Goal: Find specific page/section: Find specific page/section

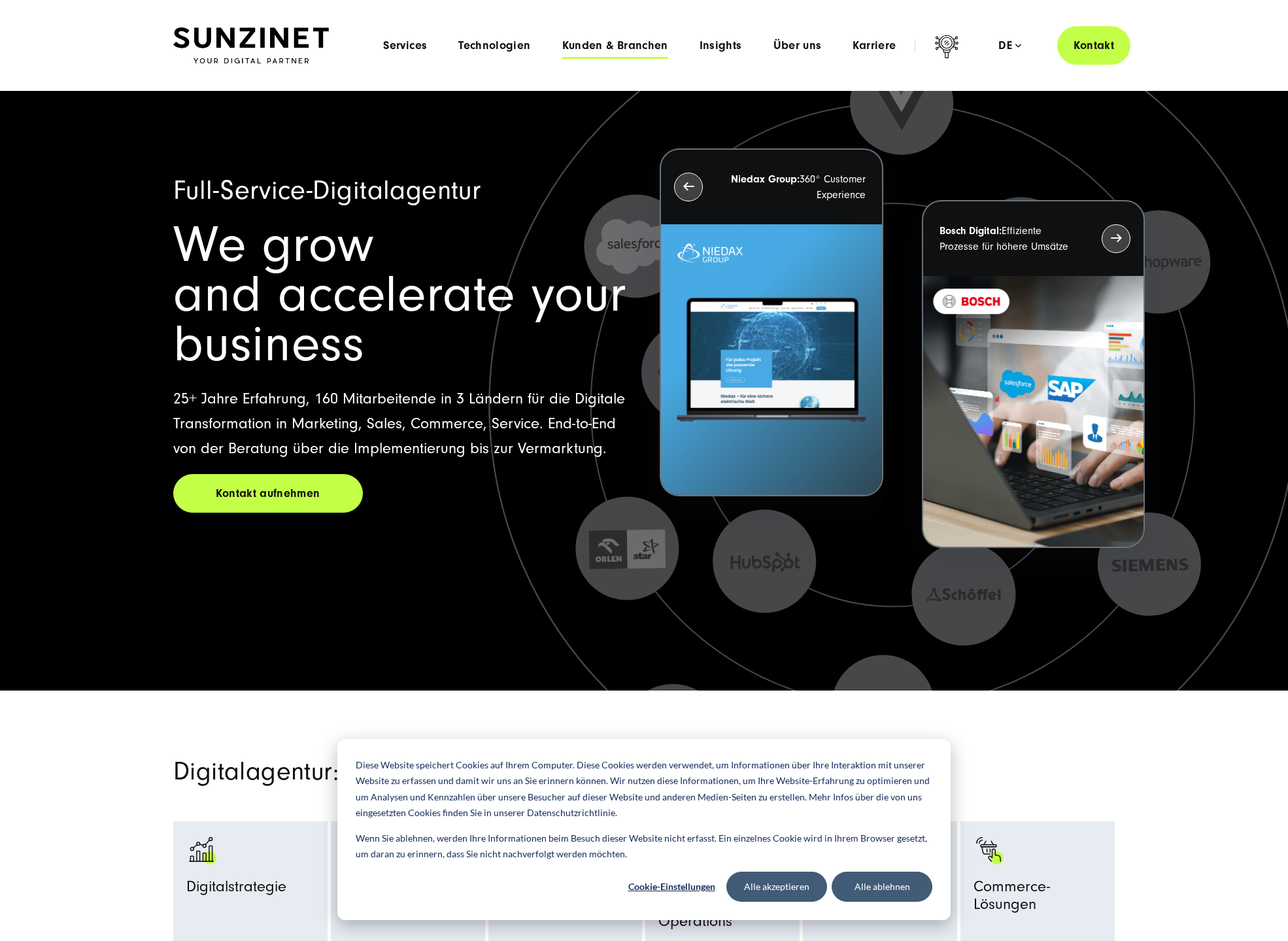
click at [611, 44] on span "Kunden & Branchen" at bounding box center [616, 45] width 106 height 13
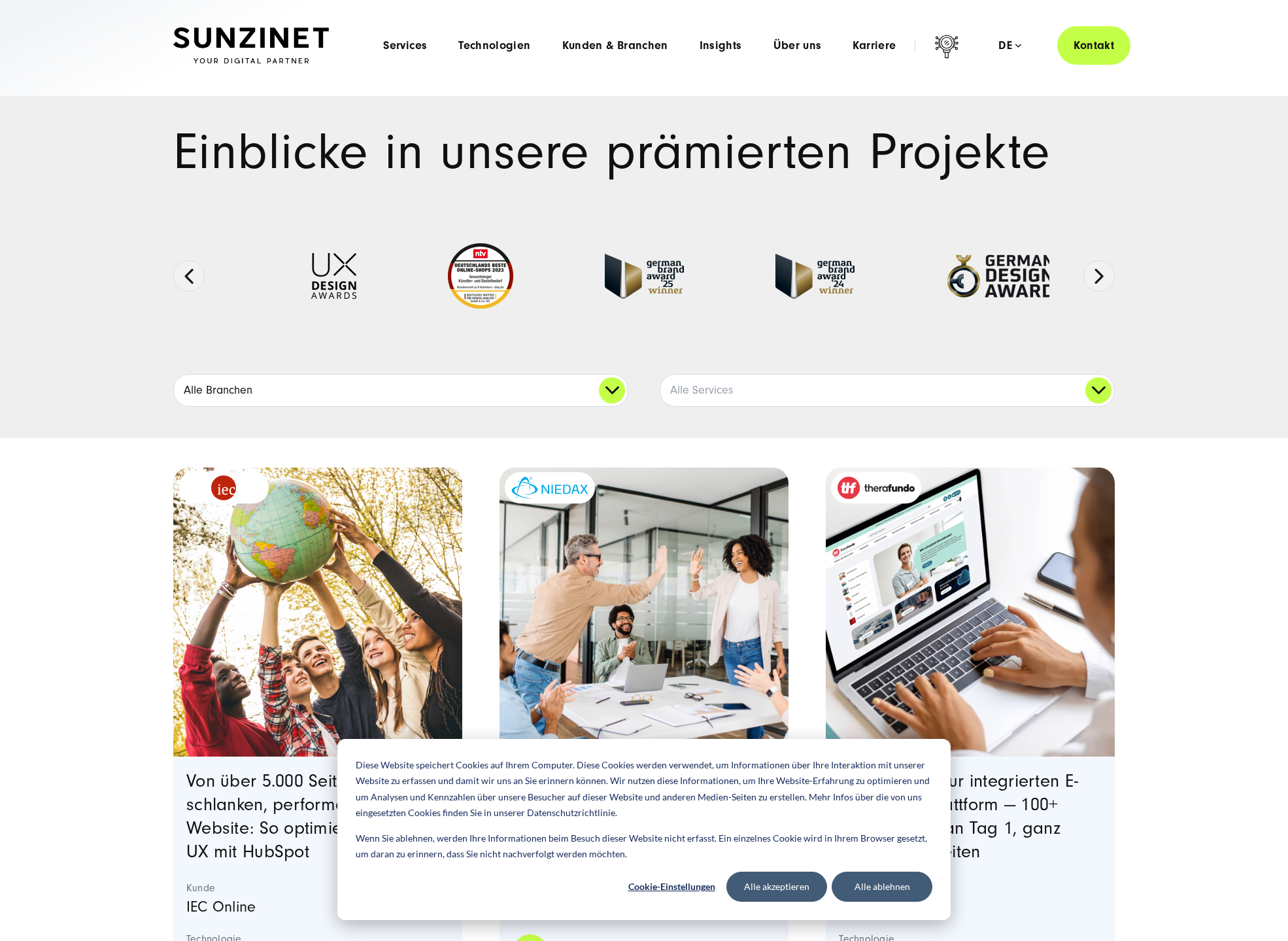
click at [610, 384] on link "Alle Branchen" at bounding box center [401, 390] width 454 height 31
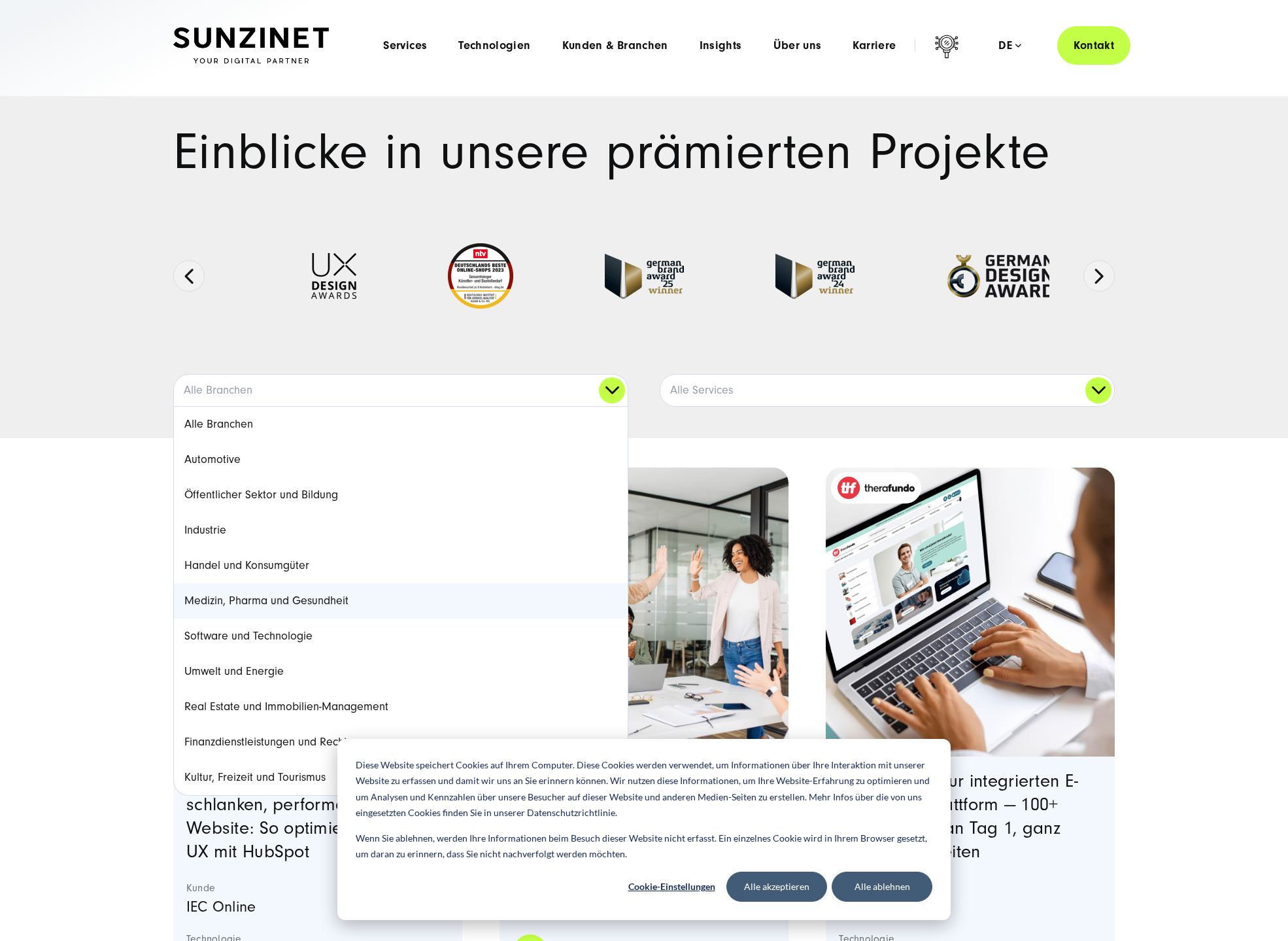
click at [312, 601] on link "Medizin, Pharma und Gesundheit" at bounding box center [401, 600] width 454 height 35
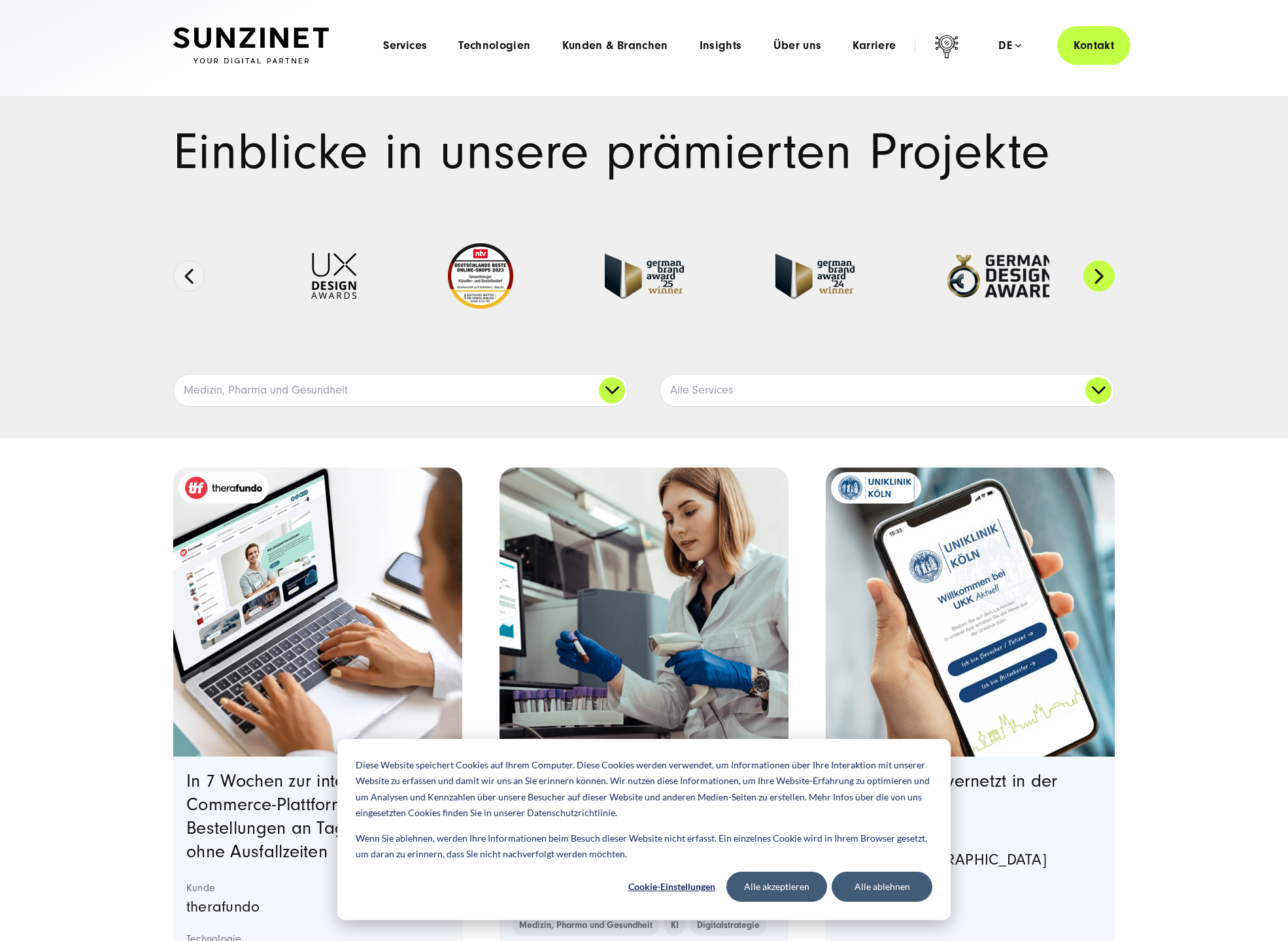
click at [1101, 277] on button "Next" at bounding box center [1098, 276] width 31 height 31
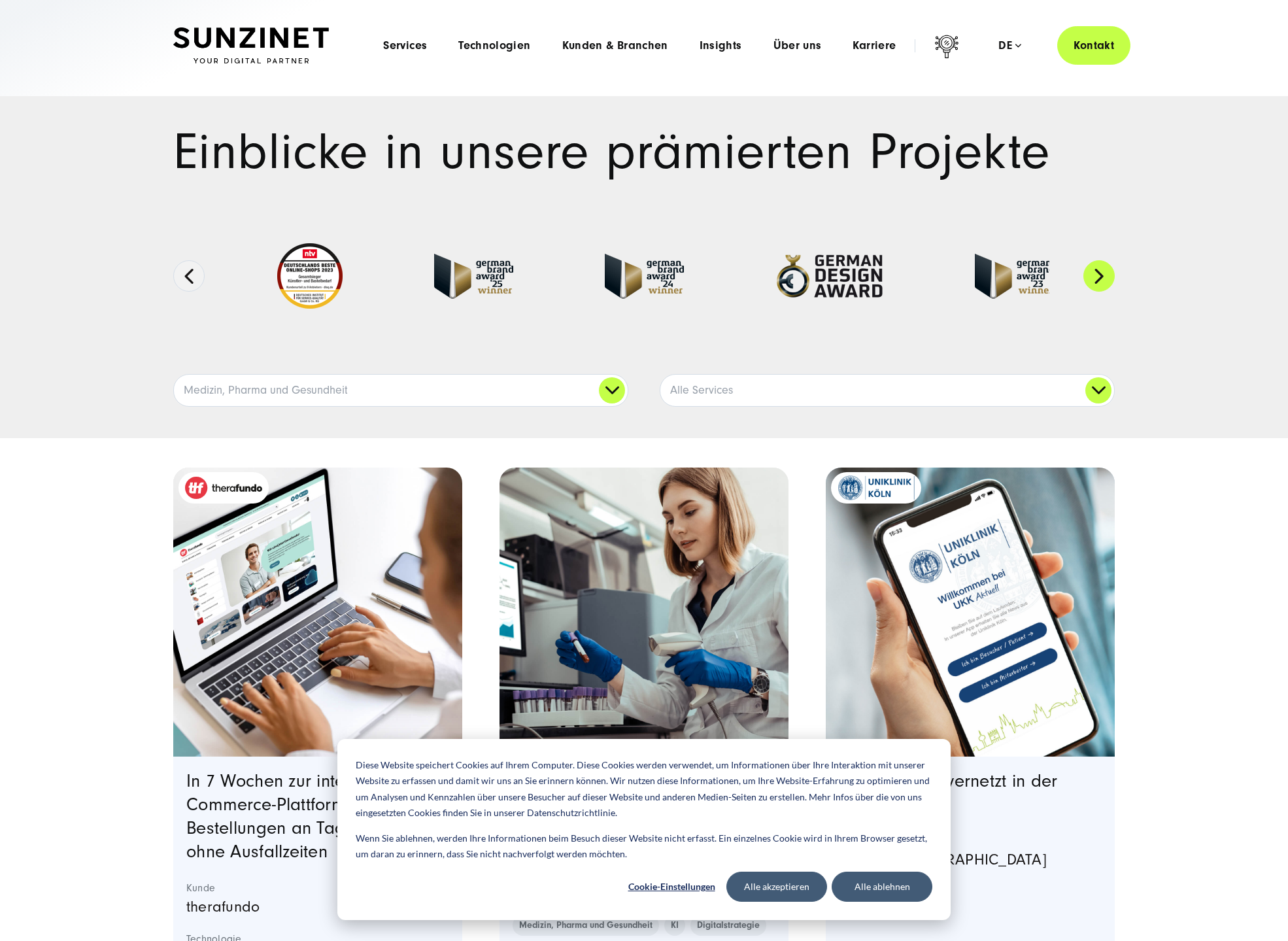
click at [1101, 277] on button "Next" at bounding box center [1098, 276] width 31 height 31
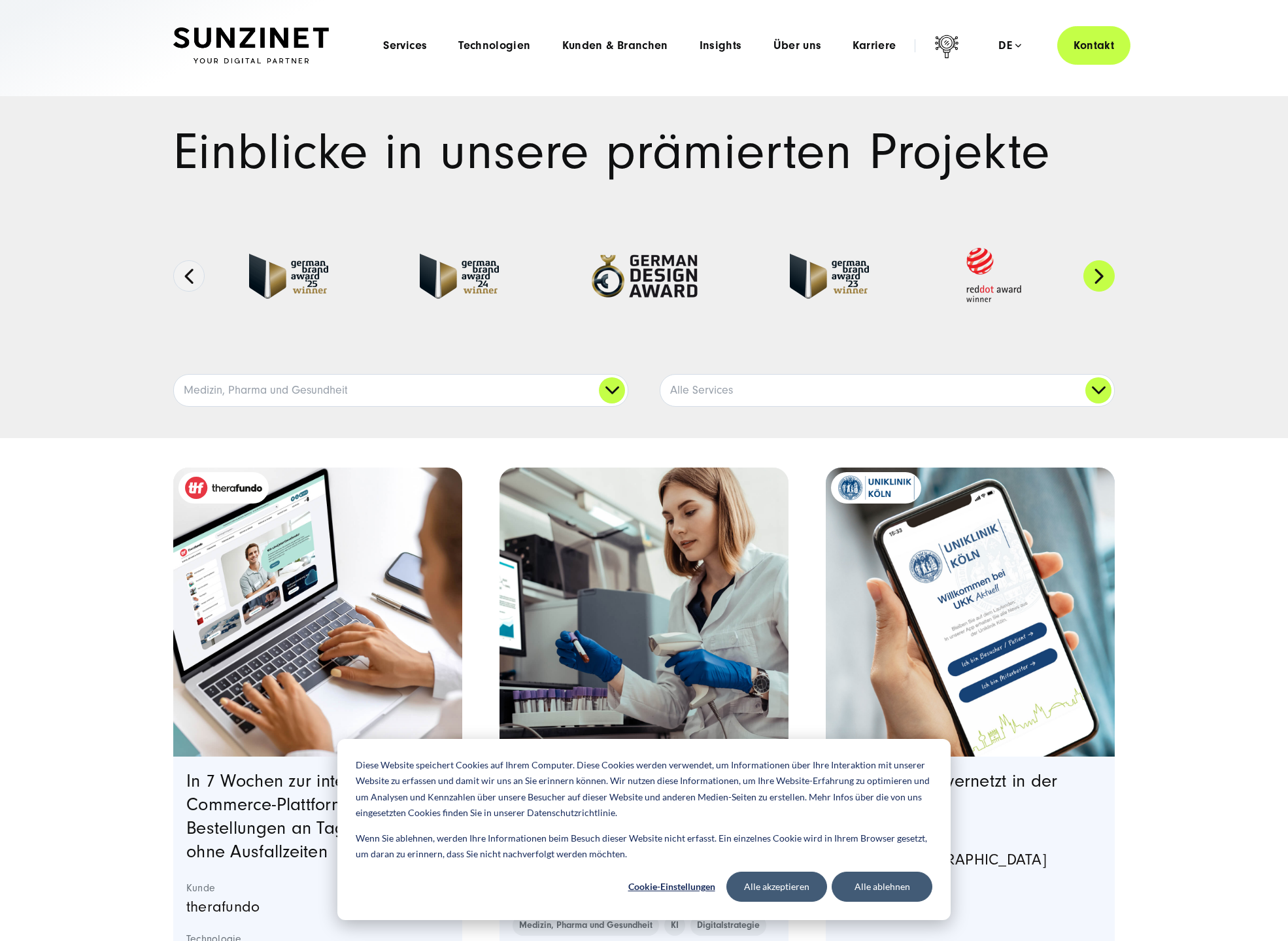
click at [1101, 277] on button "Next" at bounding box center [1098, 276] width 31 height 31
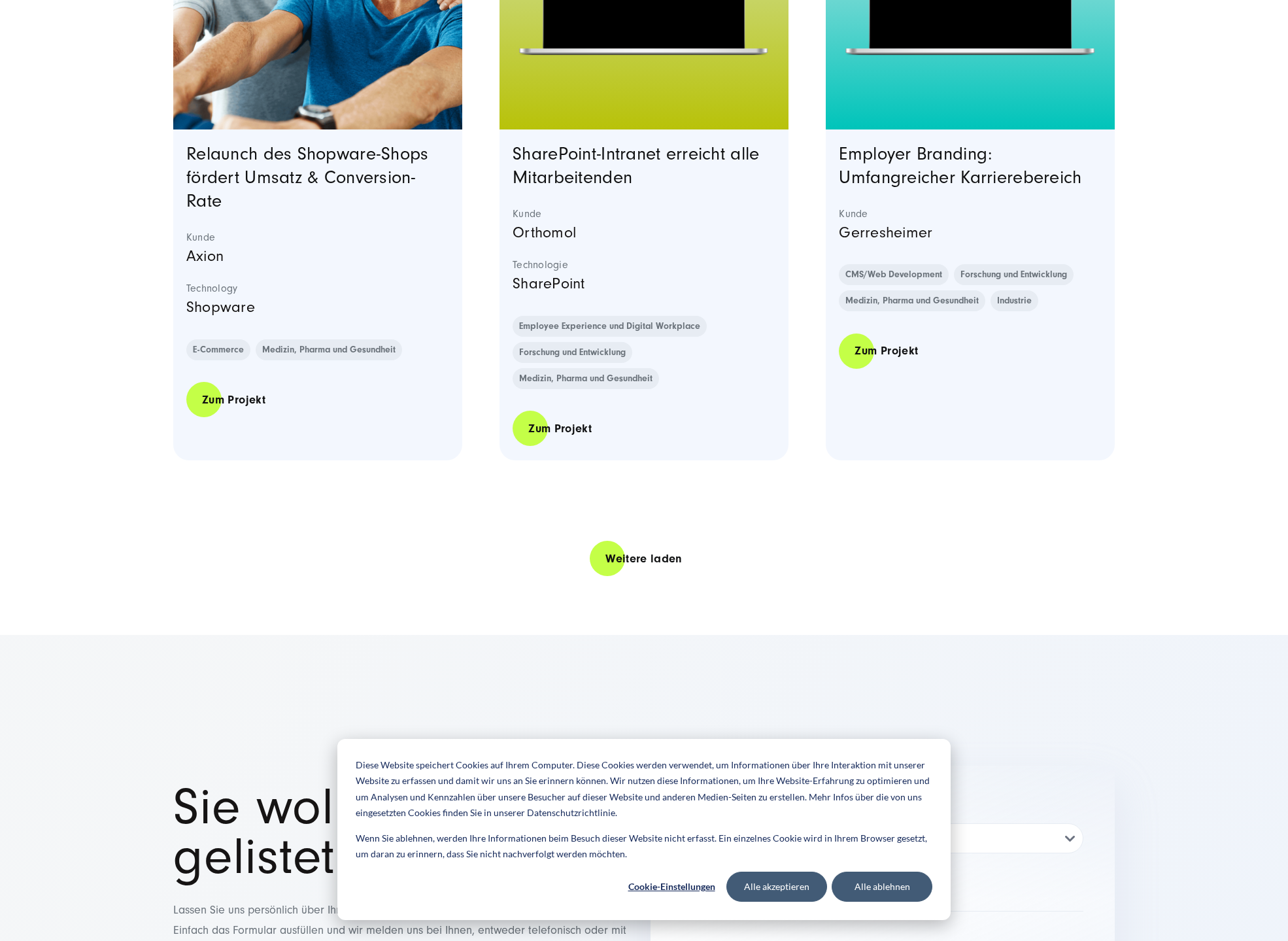
scroll to position [2811, 0]
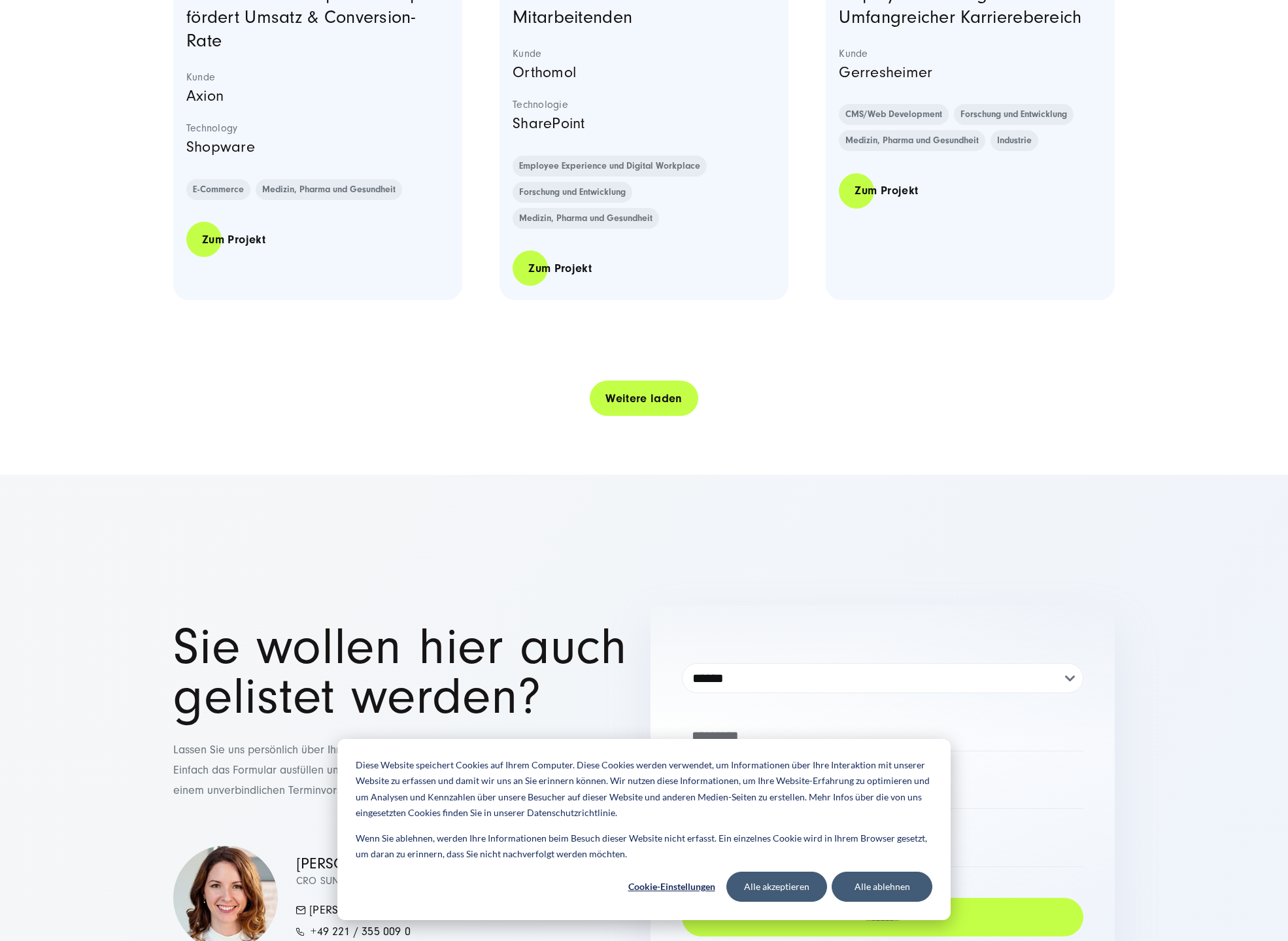
click at [637, 398] on link "Weitere laden" at bounding box center [644, 399] width 108 height 37
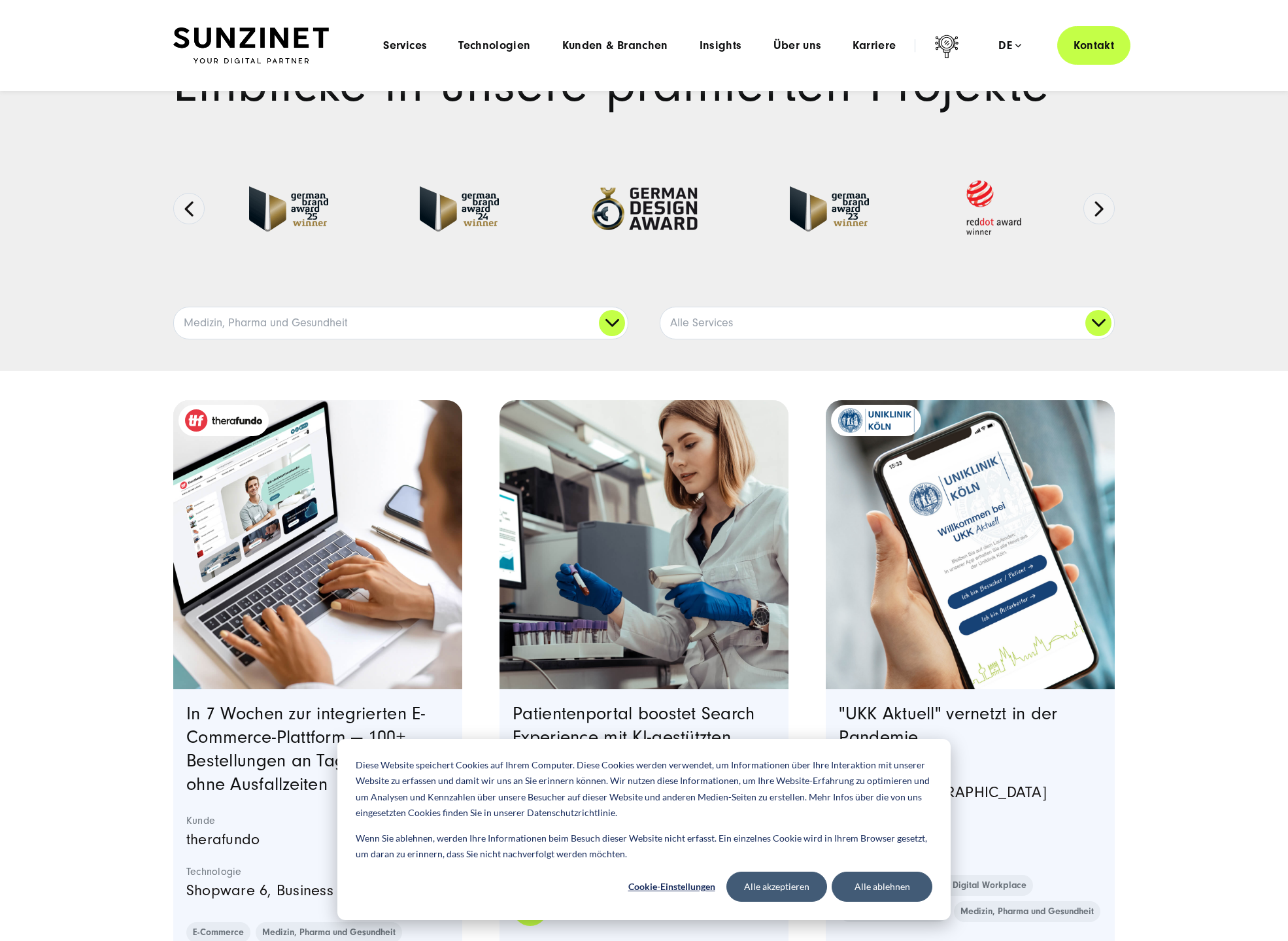
scroll to position [0, 0]
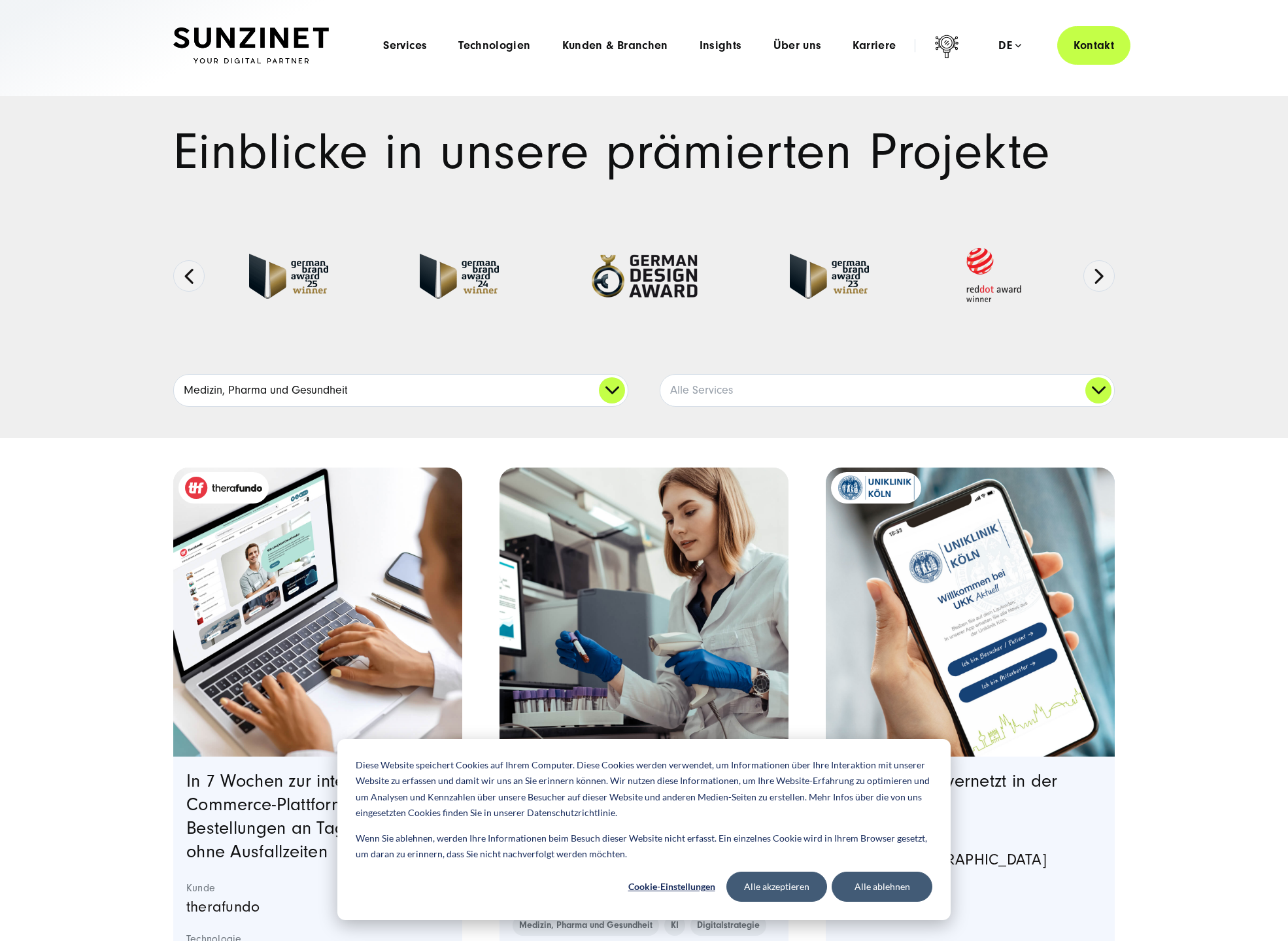
click at [611, 389] on link "Medizin, Pharma und Gesundheit" at bounding box center [401, 390] width 454 height 31
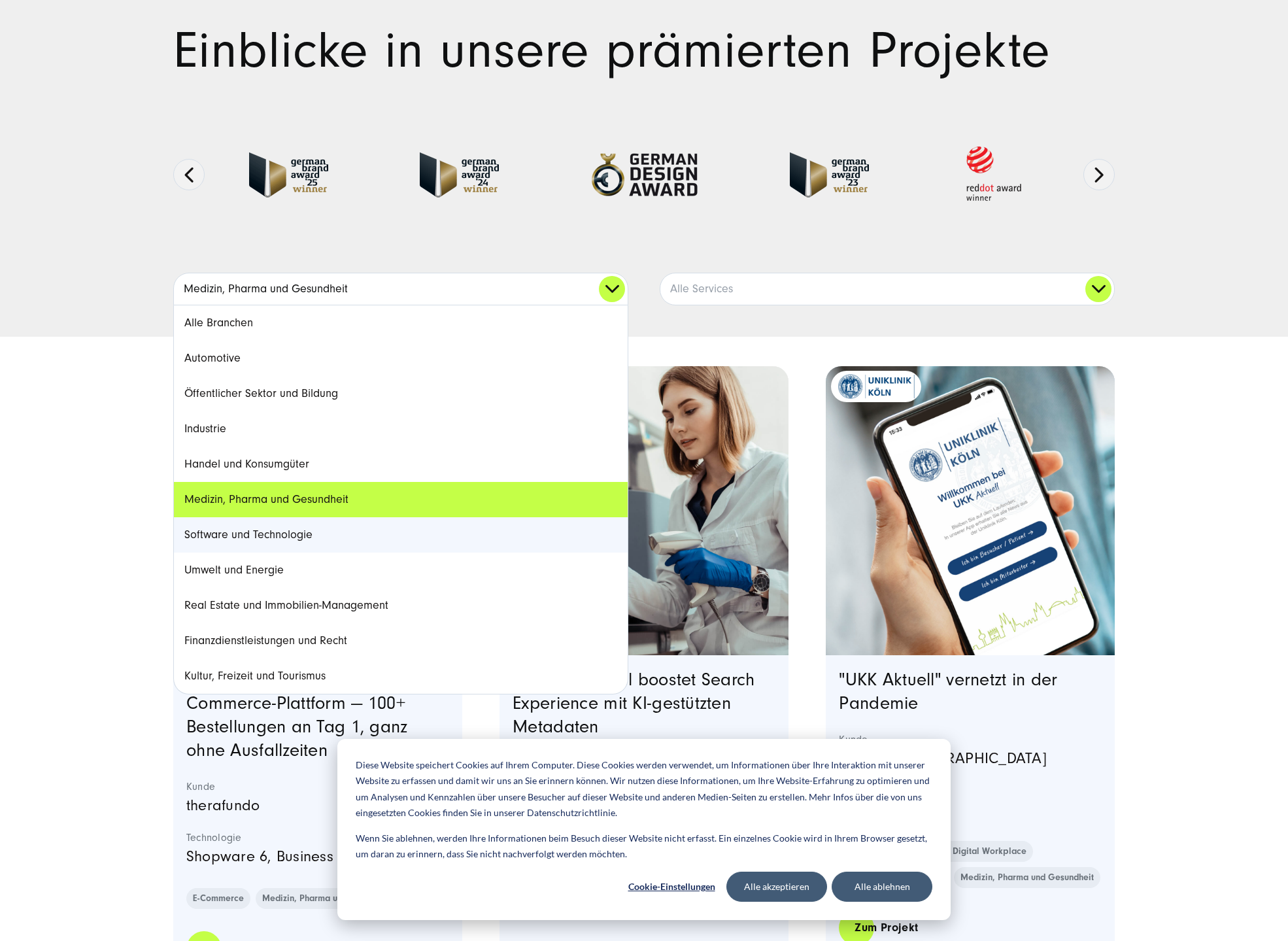
scroll to position [131, 0]
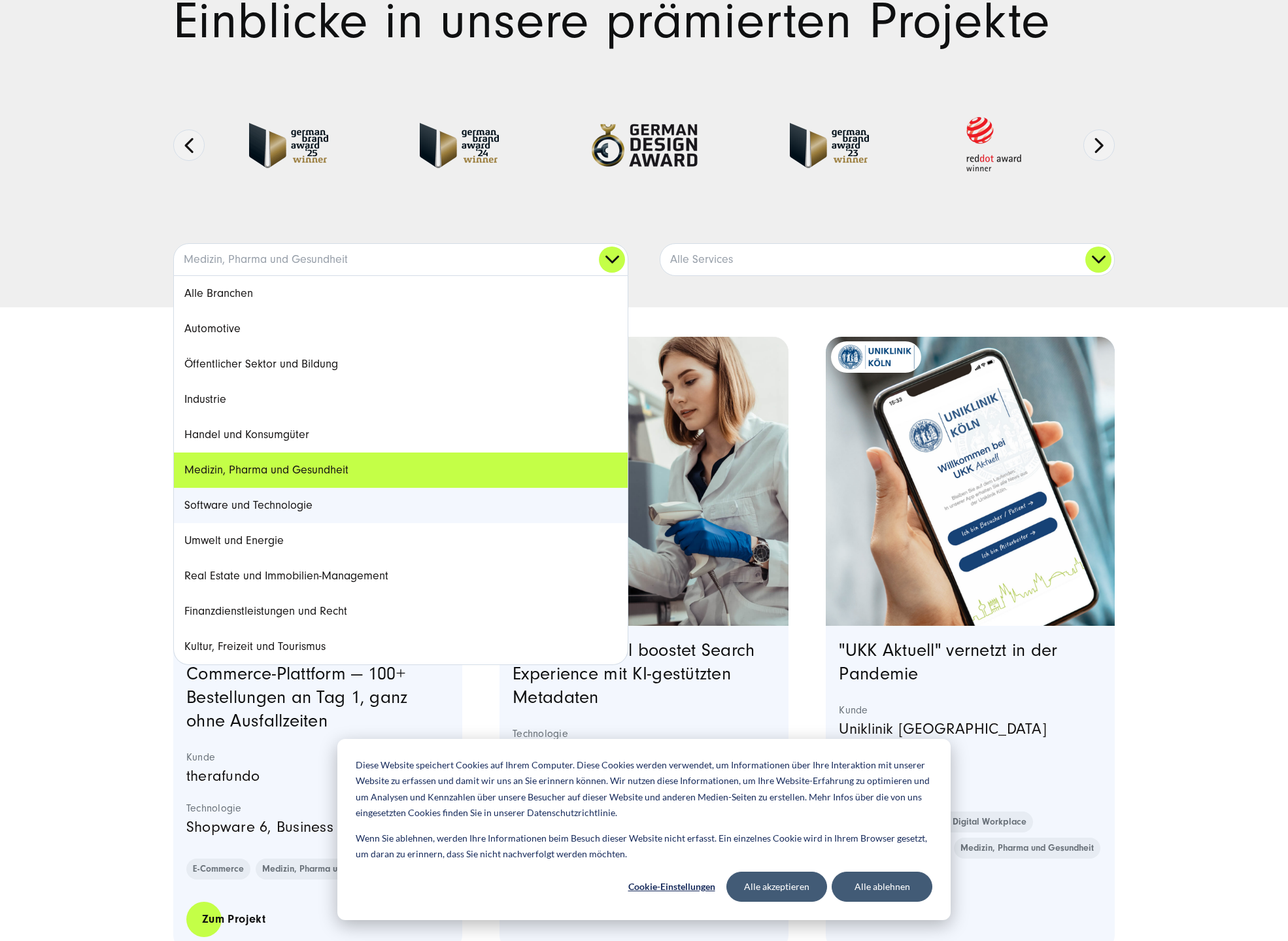
click at [310, 506] on link "Software und Technologie" at bounding box center [401, 505] width 454 height 35
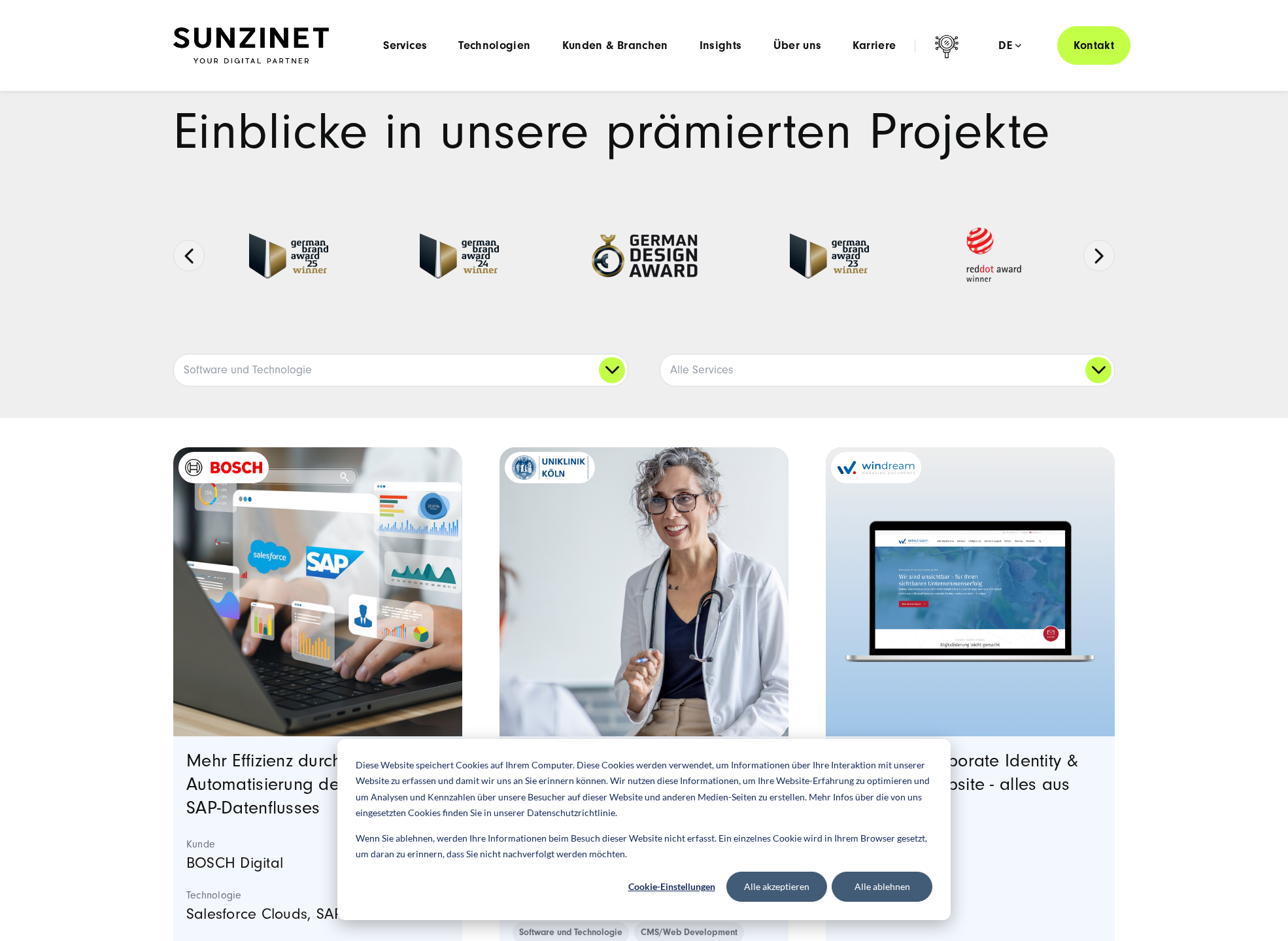
scroll to position [0, 0]
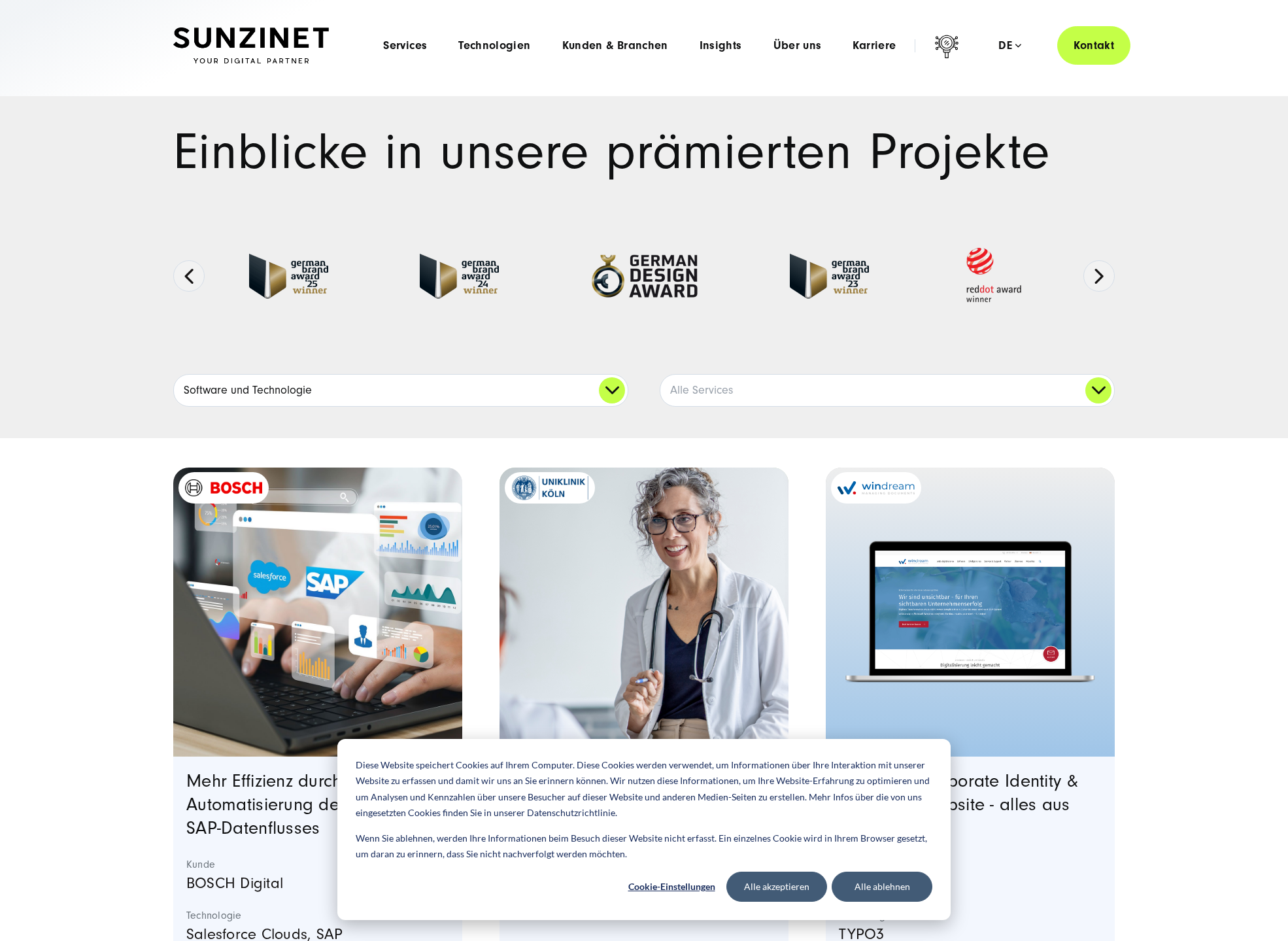
click at [623, 387] on link "Software und Technologie" at bounding box center [401, 390] width 454 height 31
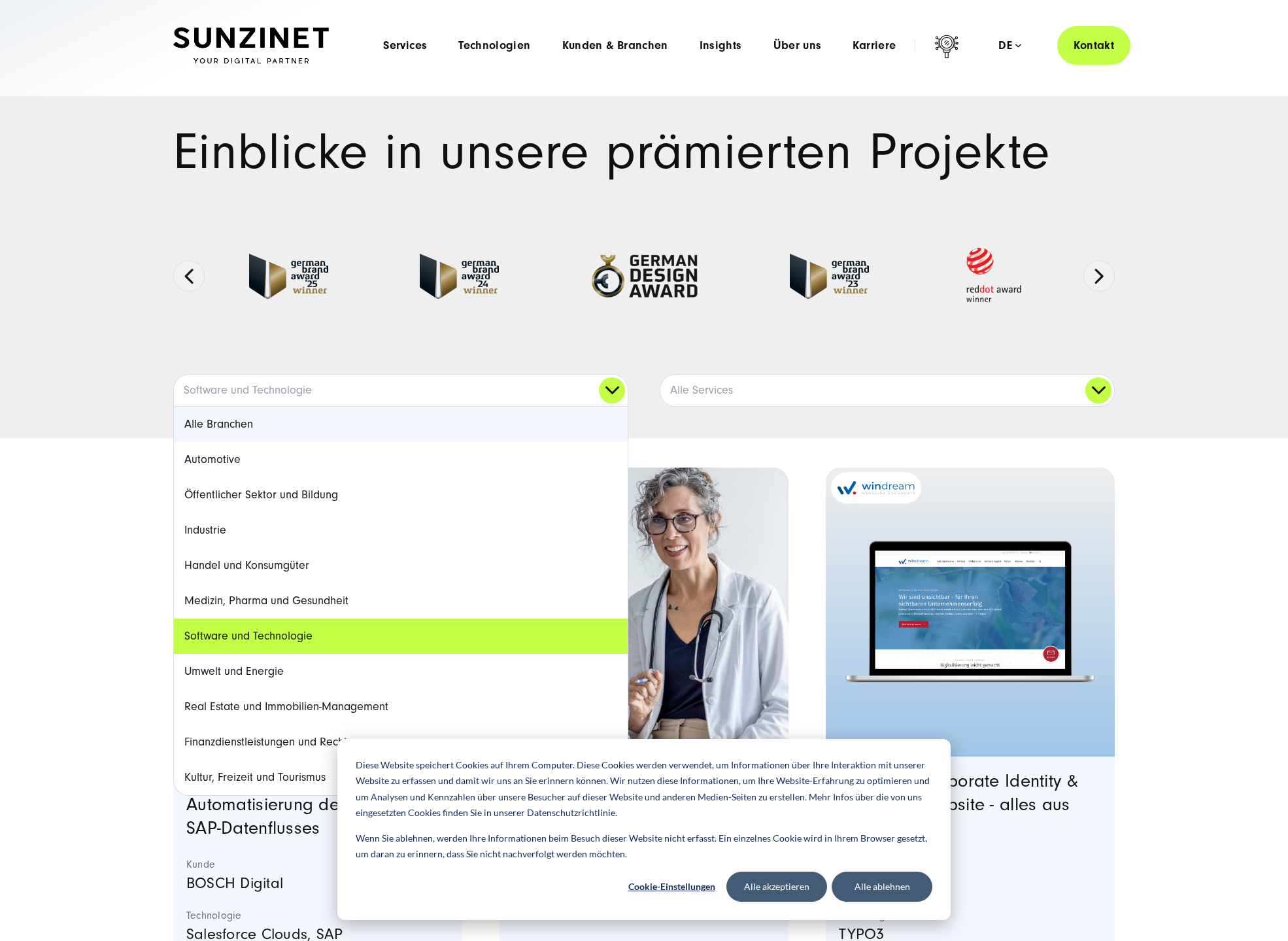
click at [528, 414] on link "Alle Branchen" at bounding box center [401, 424] width 454 height 35
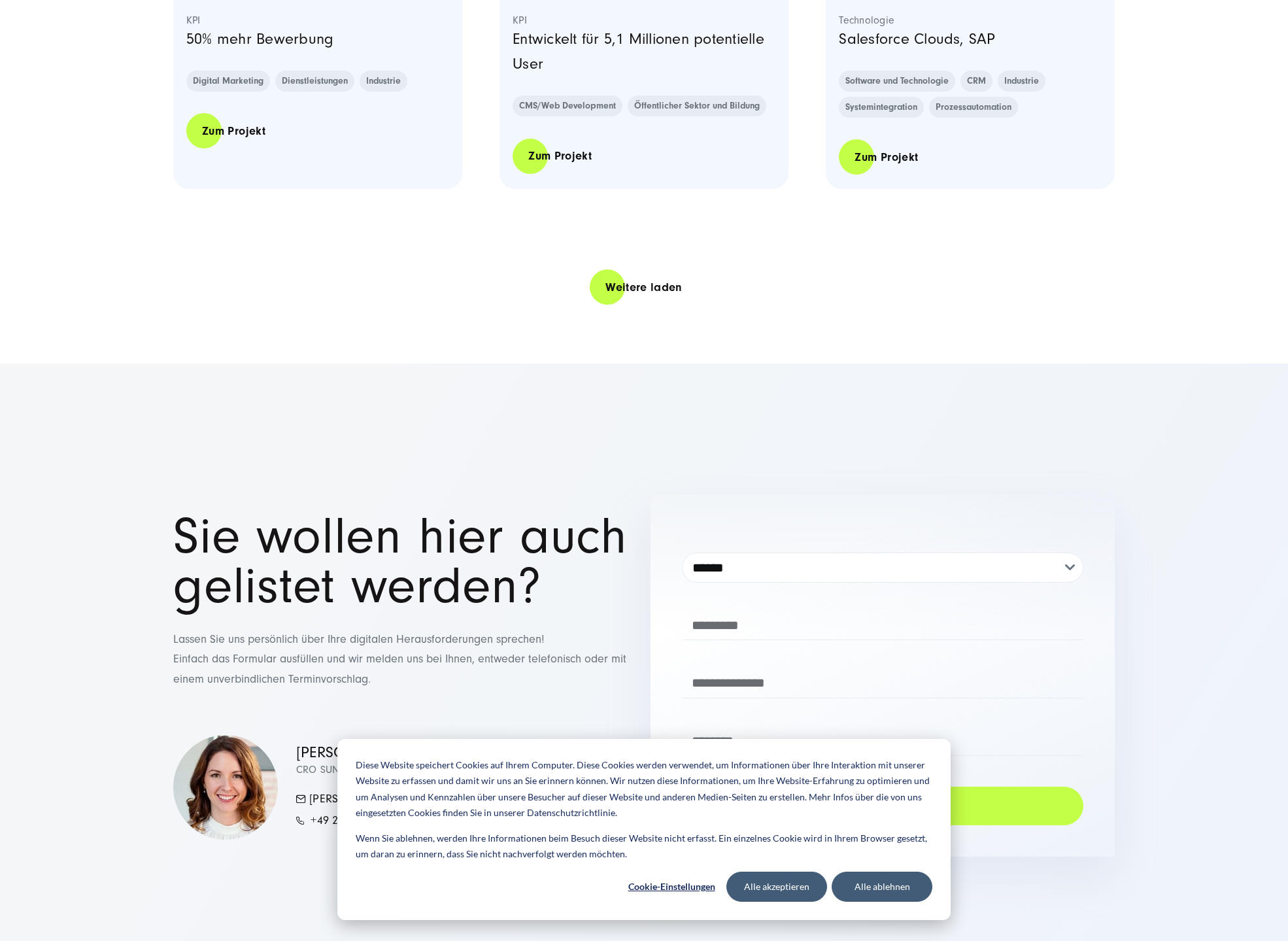
scroll to position [2877, 0]
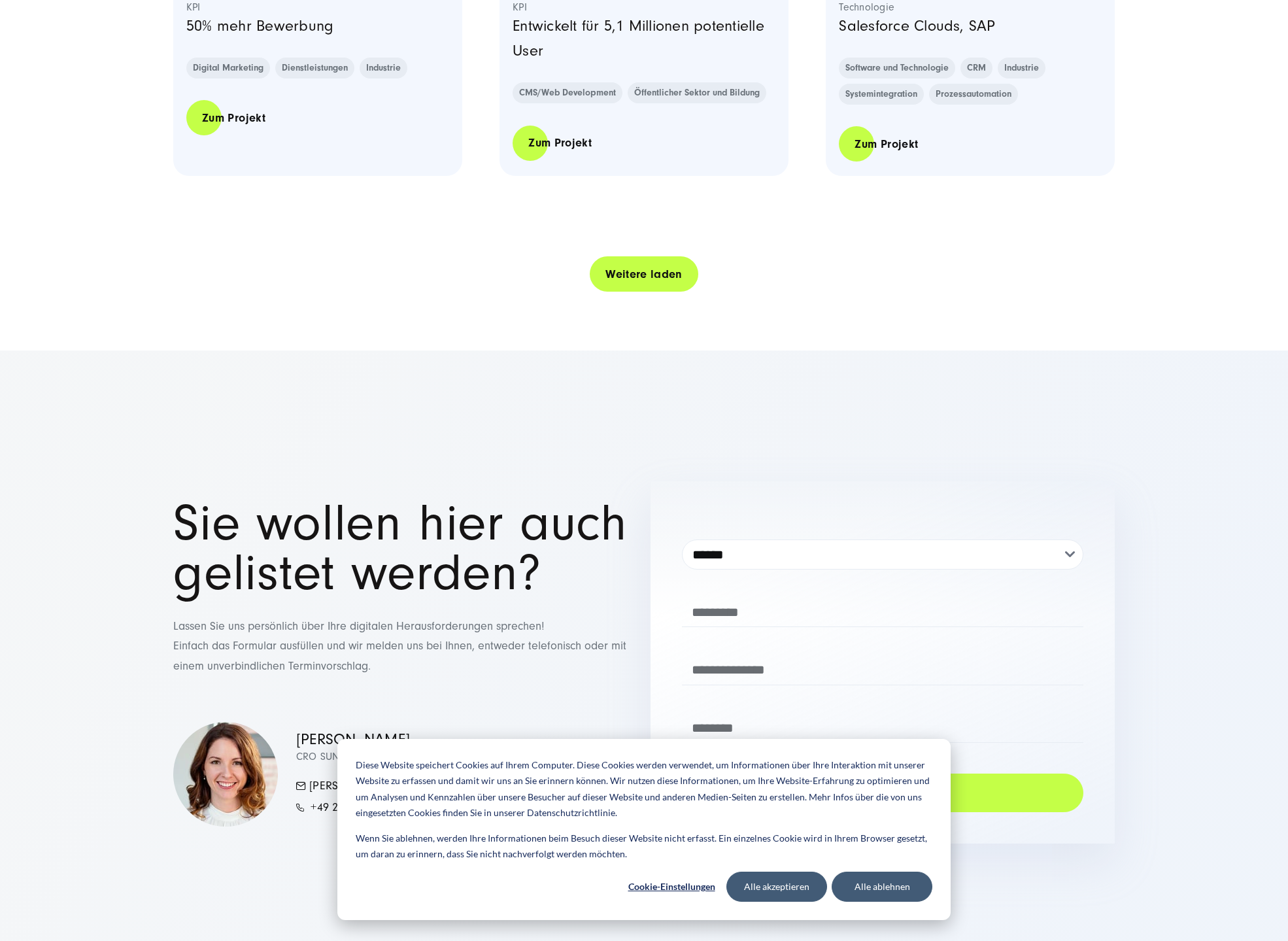
click at [603, 280] on link "Weitere laden" at bounding box center [644, 275] width 108 height 37
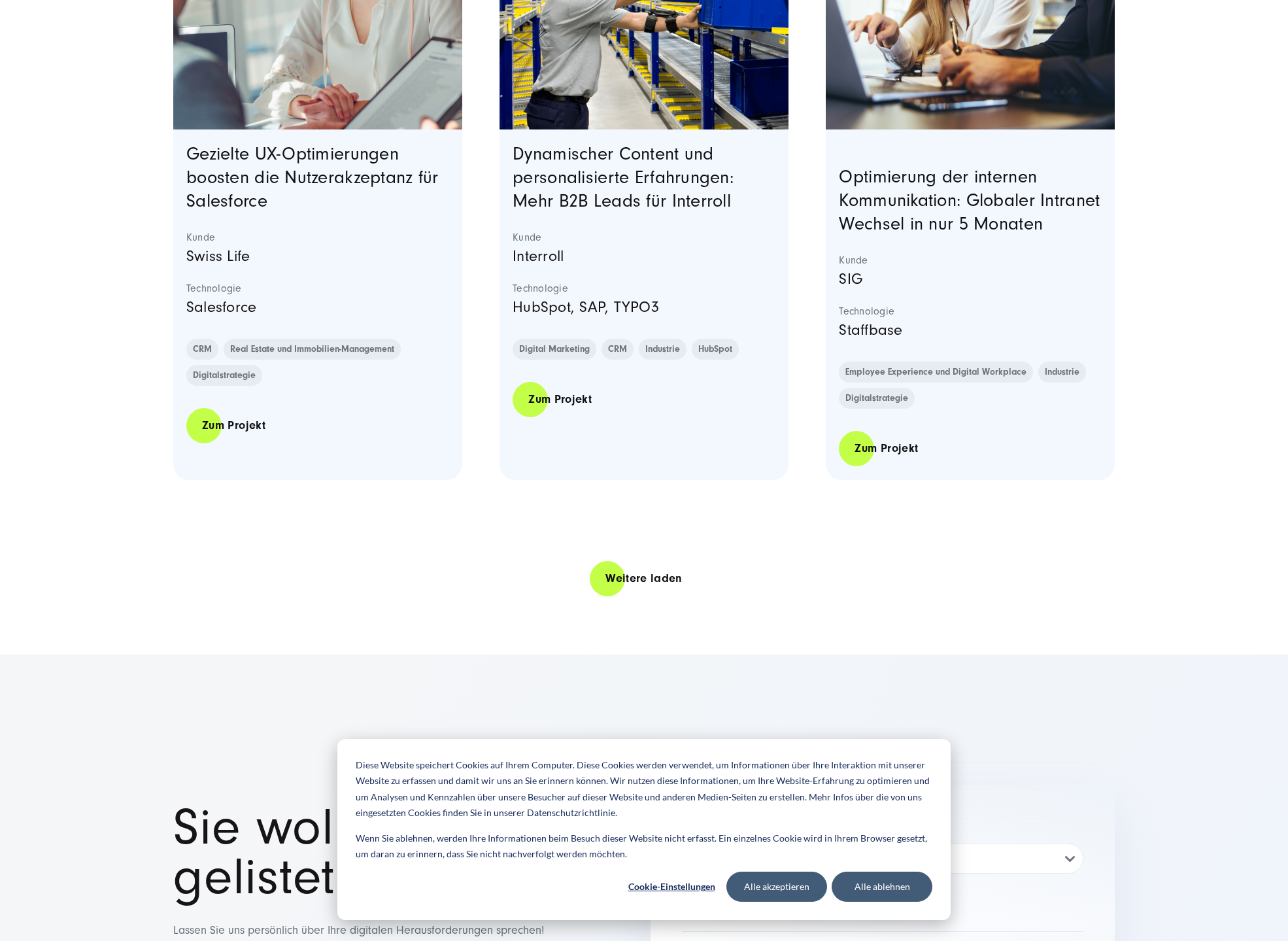
scroll to position [5231, 0]
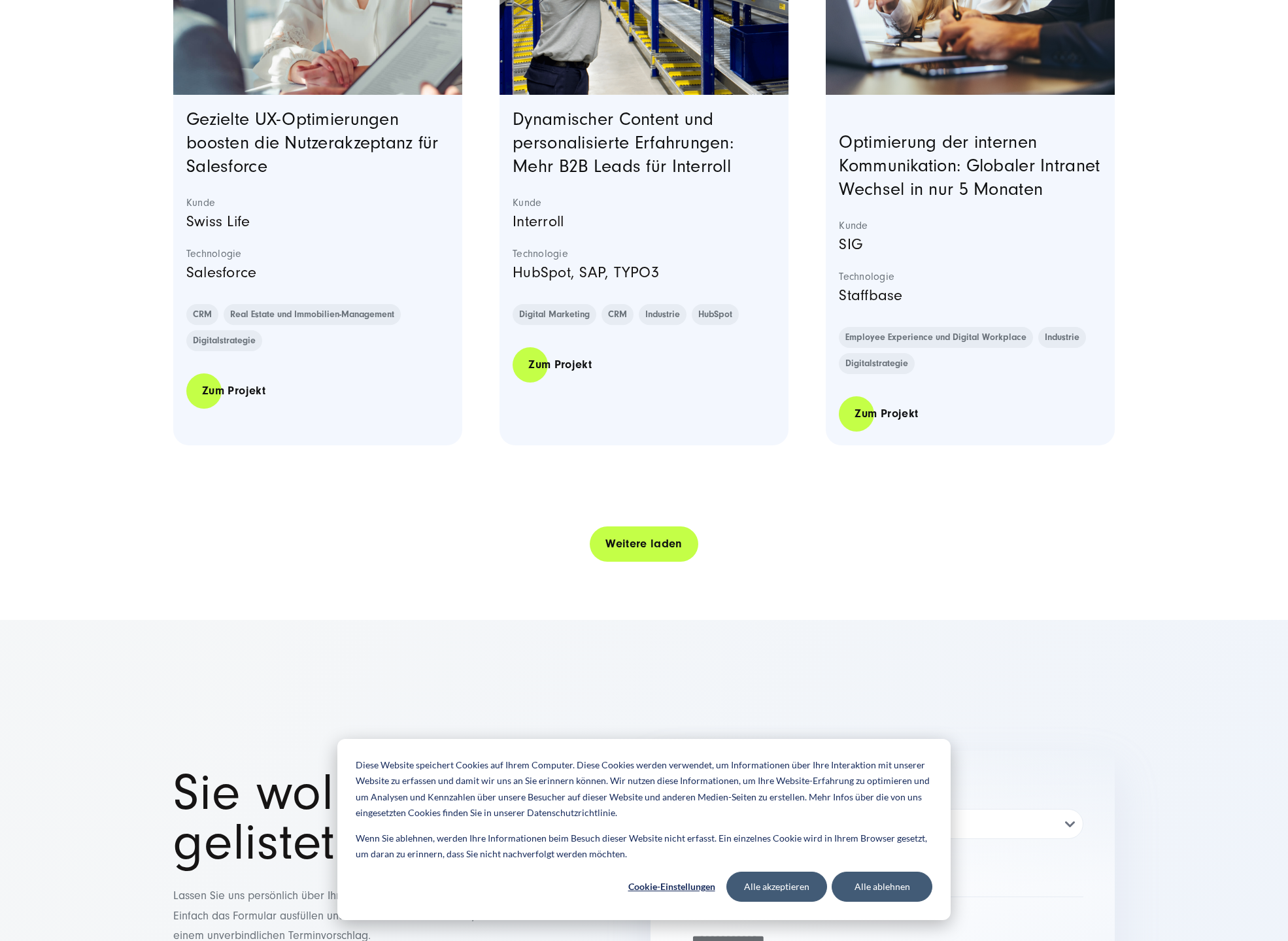
click at [601, 563] on link "Weitere laden" at bounding box center [644, 544] width 108 height 37
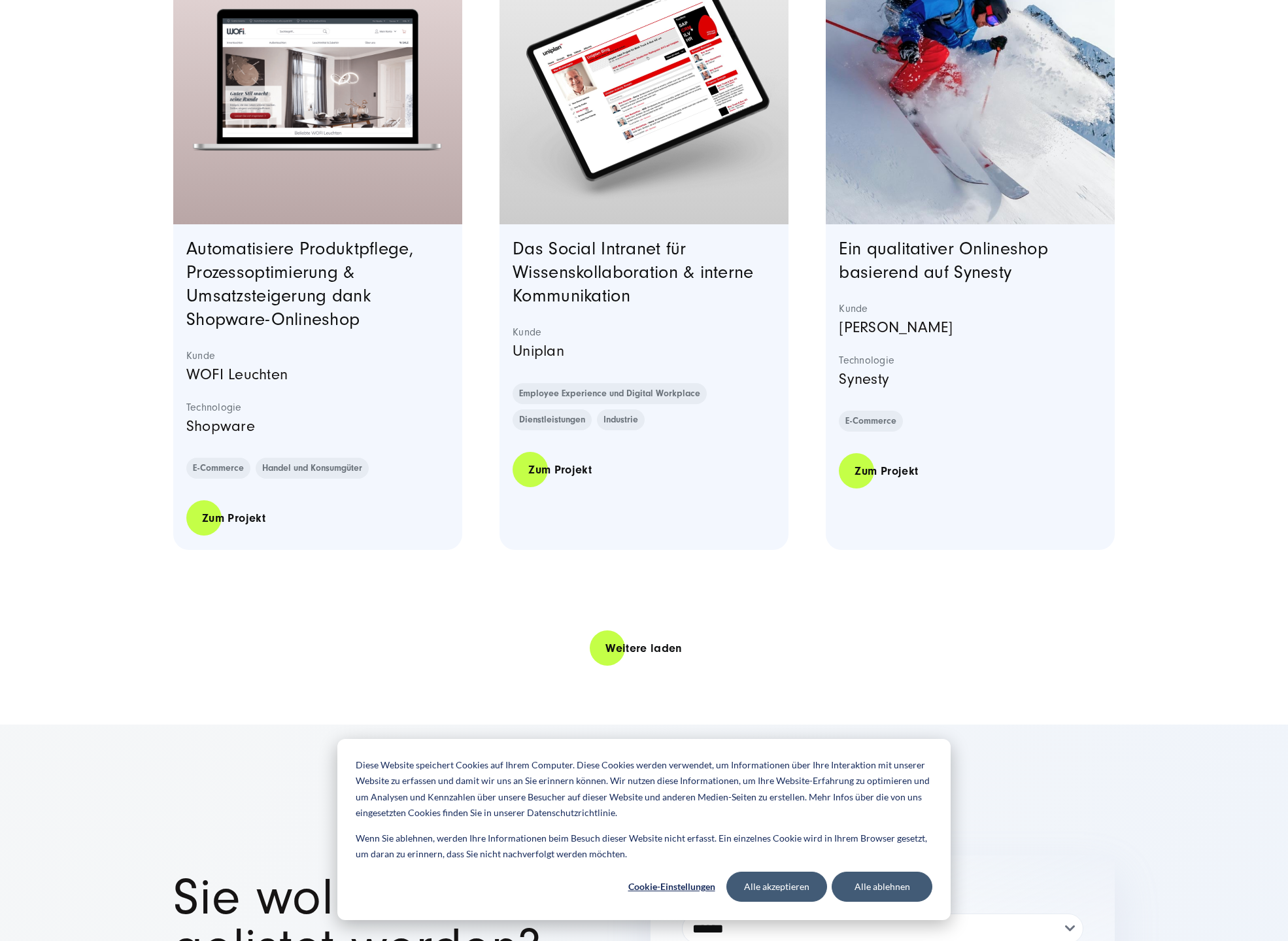
scroll to position [7846, 0]
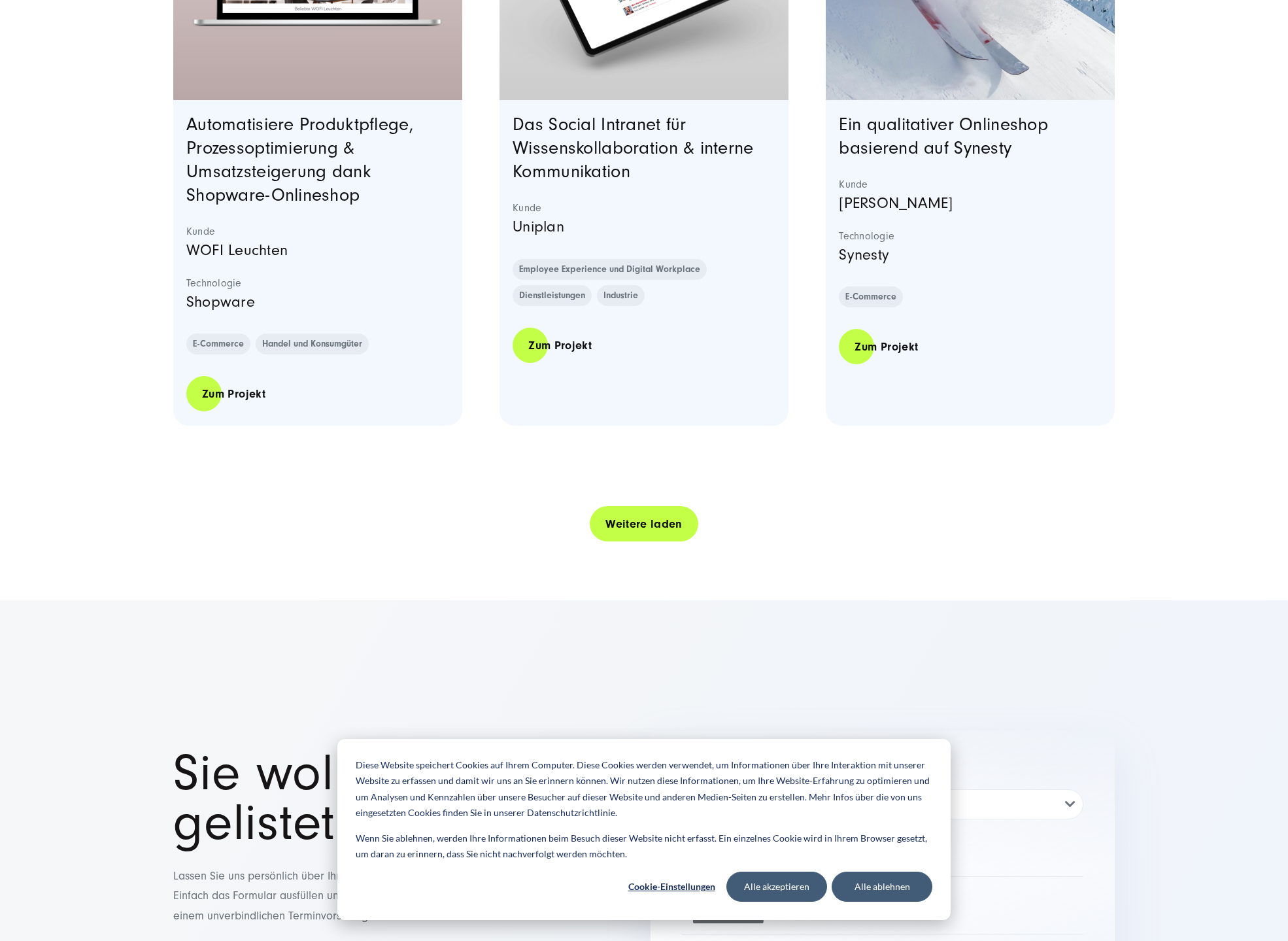
click at [617, 543] on link "Weitere laden" at bounding box center [644, 524] width 108 height 37
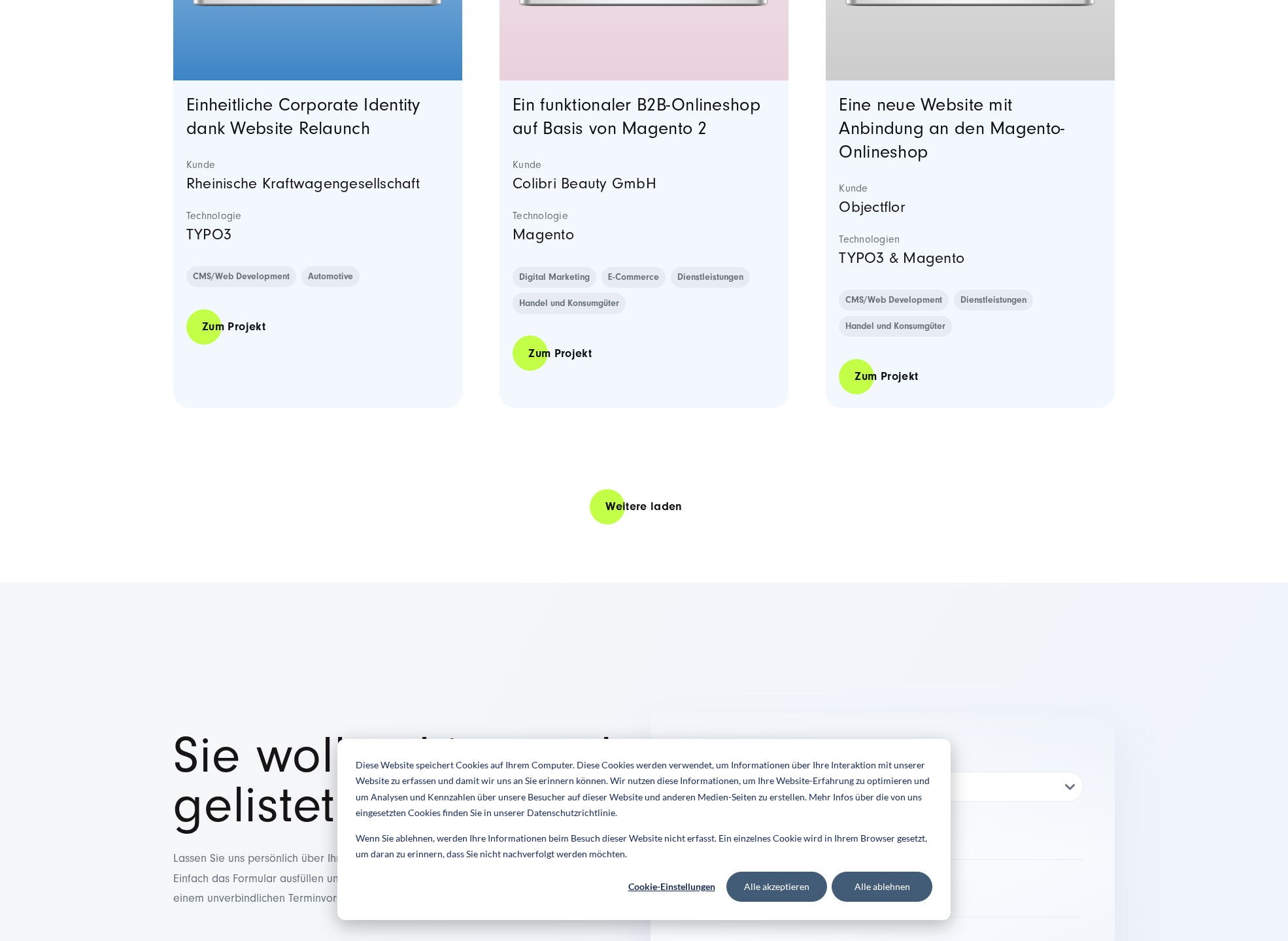
scroll to position [10527, 0]
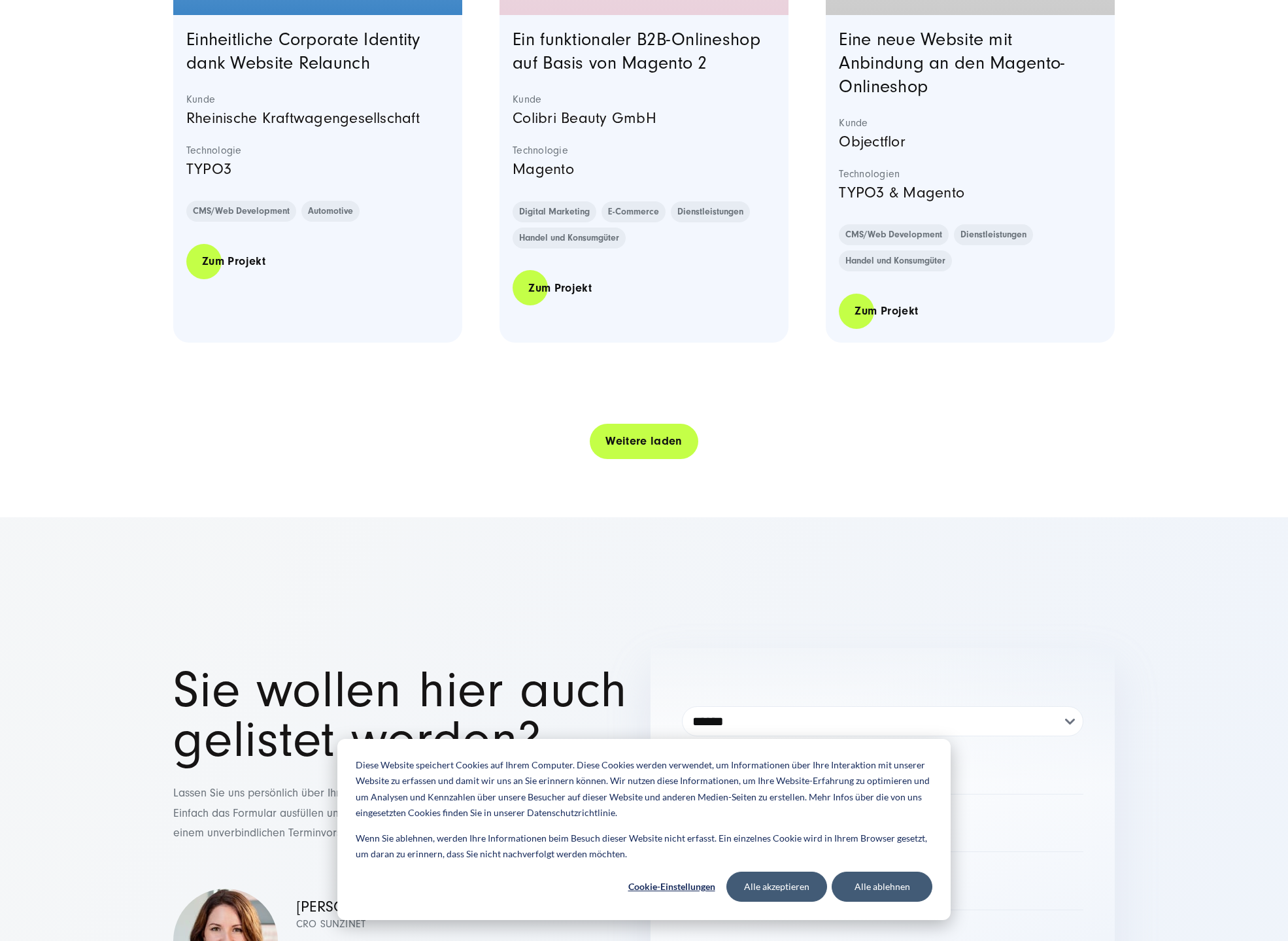
click at [608, 460] on link "Weitere laden" at bounding box center [644, 441] width 108 height 37
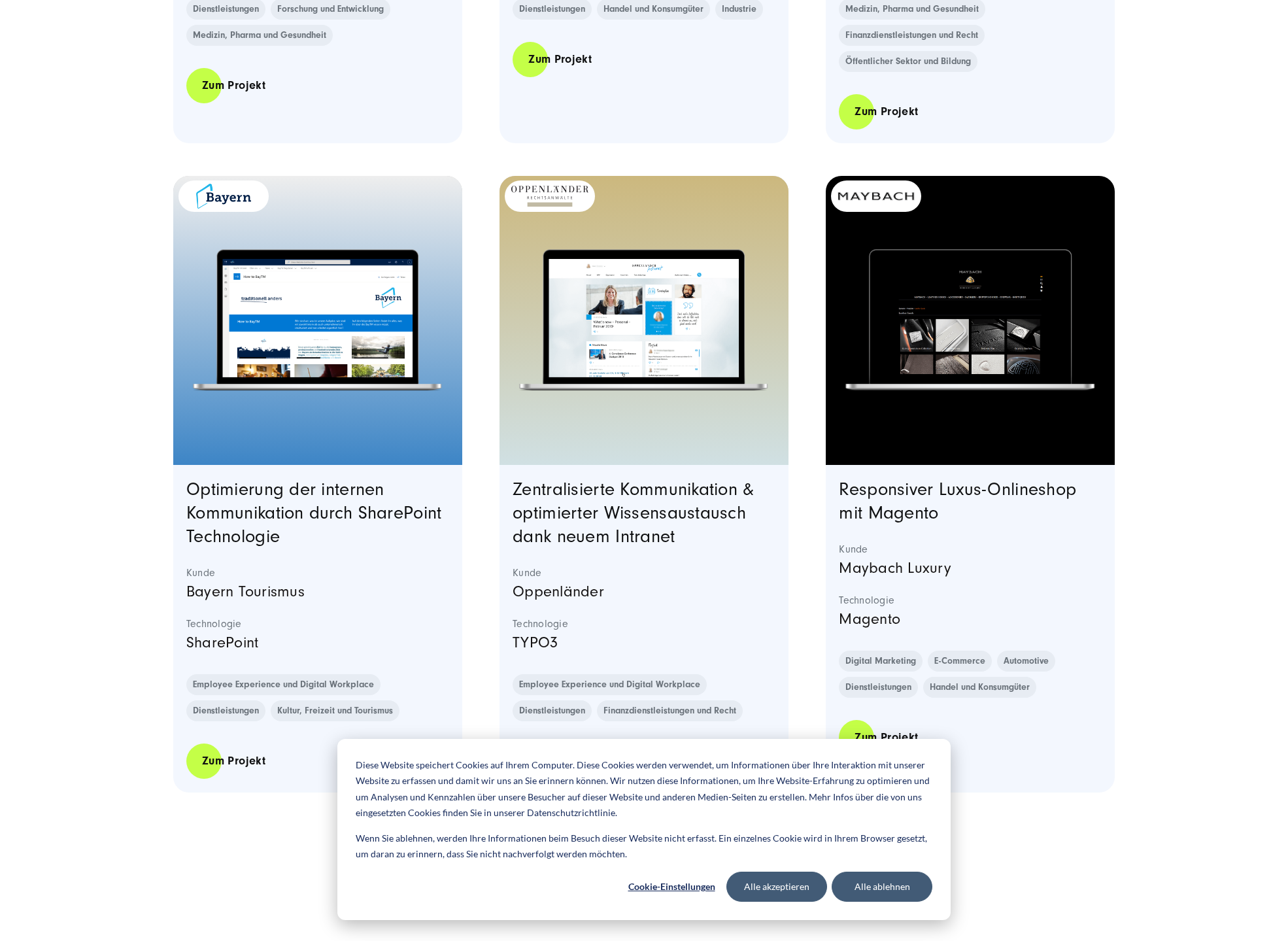
scroll to position [13142, 0]
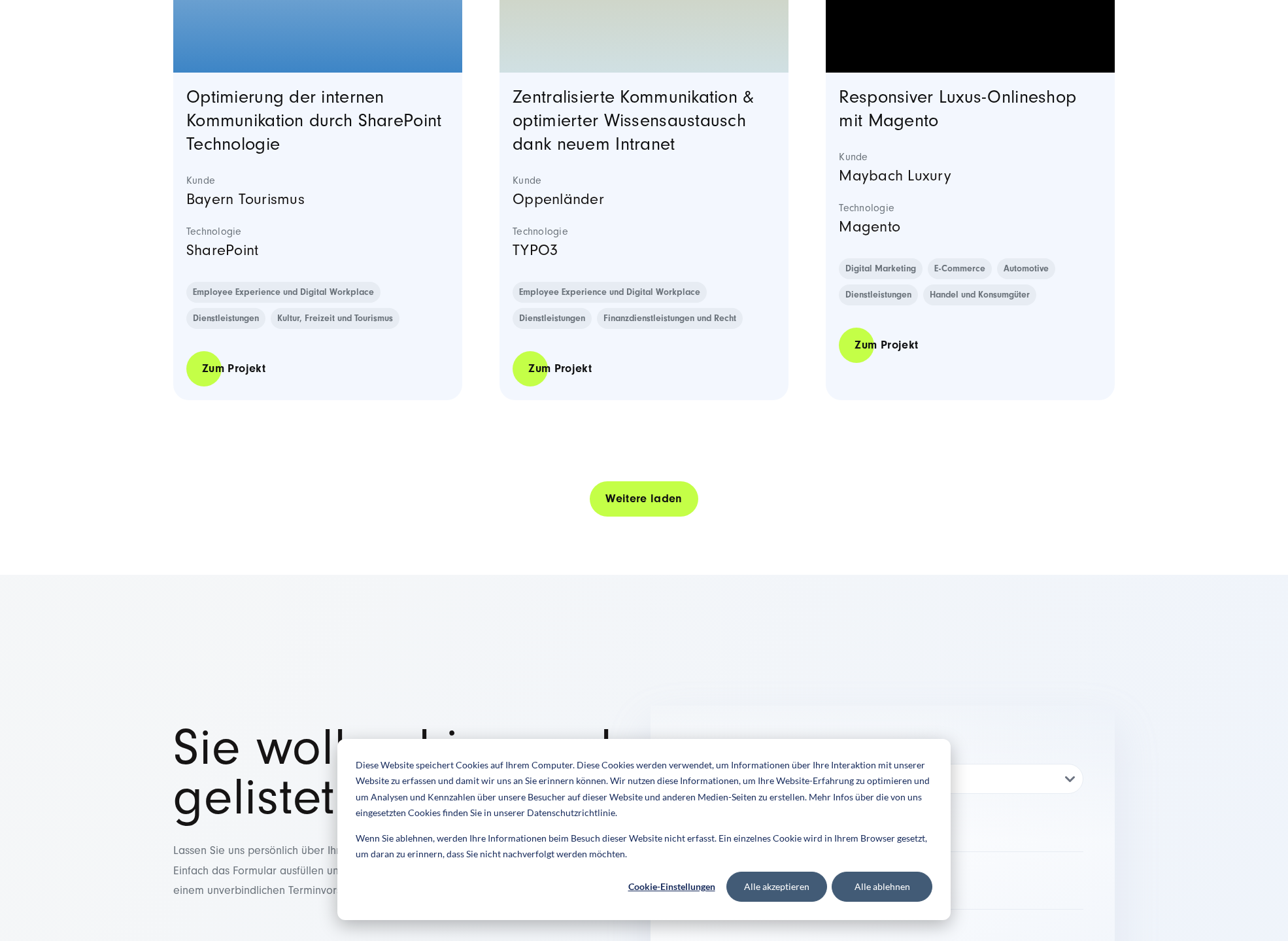
click at [616, 517] on link "Weitere laden" at bounding box center [644, 499] width 108 height 37
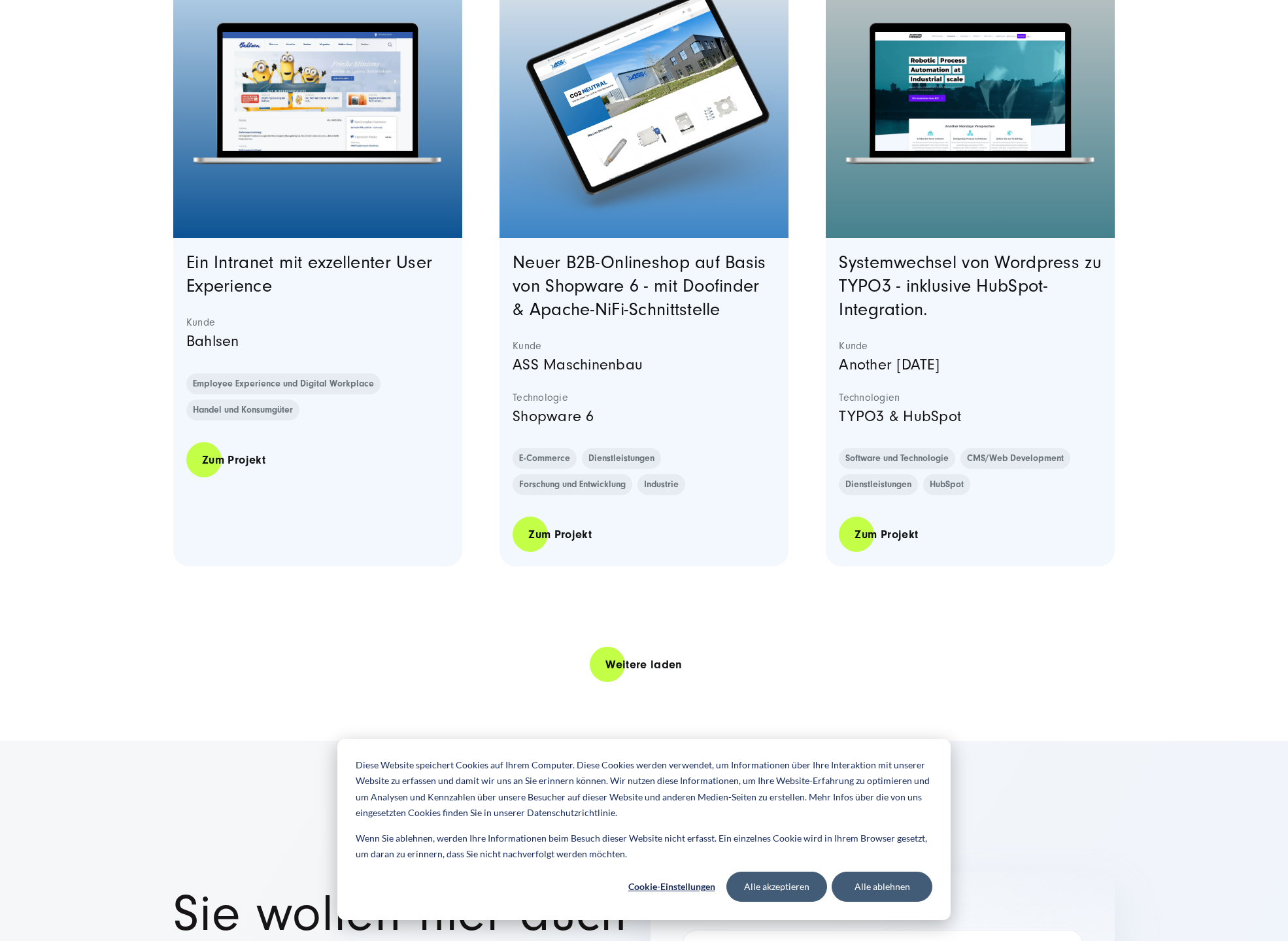
scroll to position [15822, 0]
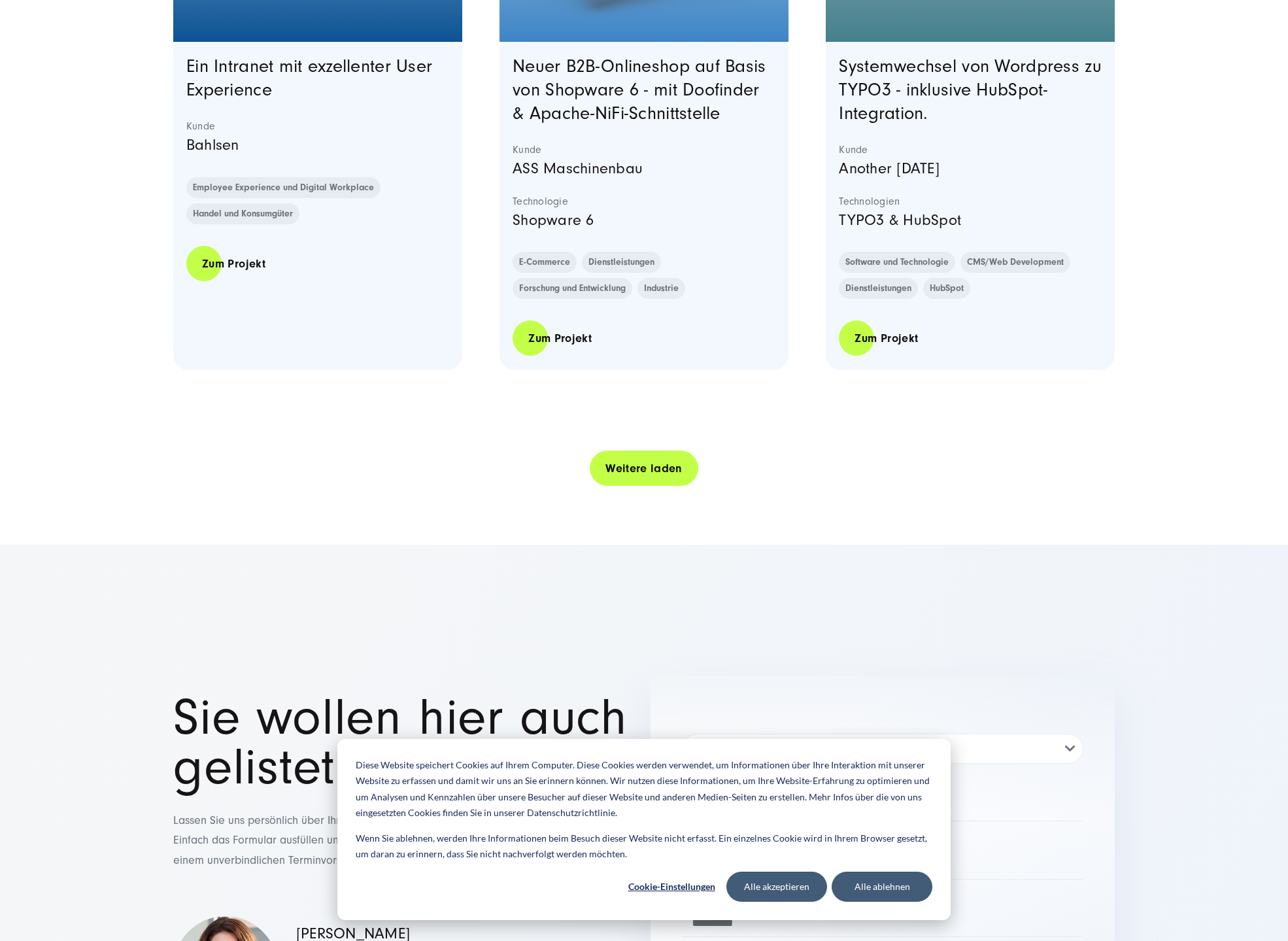
click at [625, 487] on link "Weitere laden" at bounding box center [644, 469] width 108 height 37
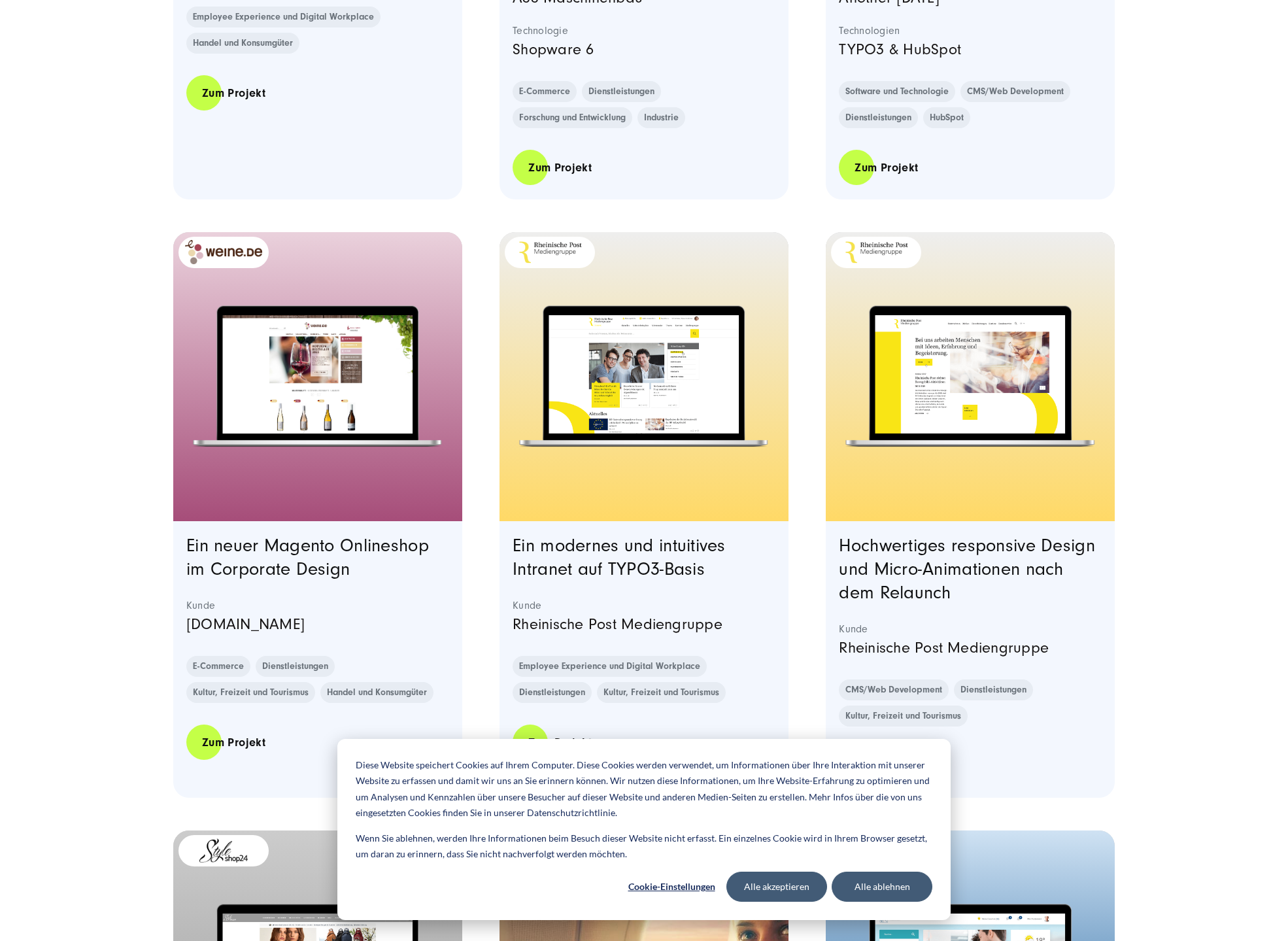
scroll to position [16084, 0]
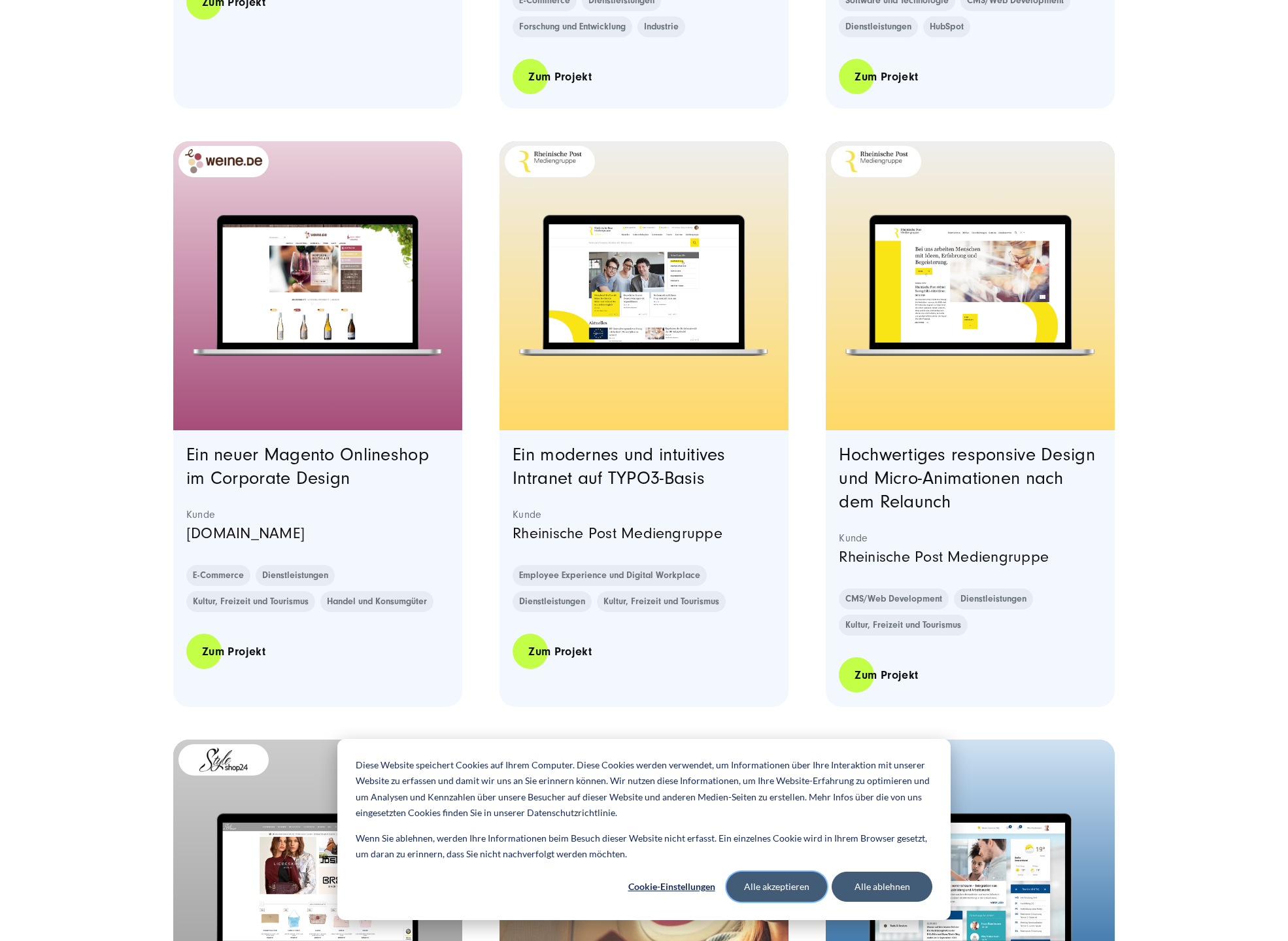
click at [779, 894] on button "Alle akzeptieren" at bounding box center [776, 886] width 101 height 30
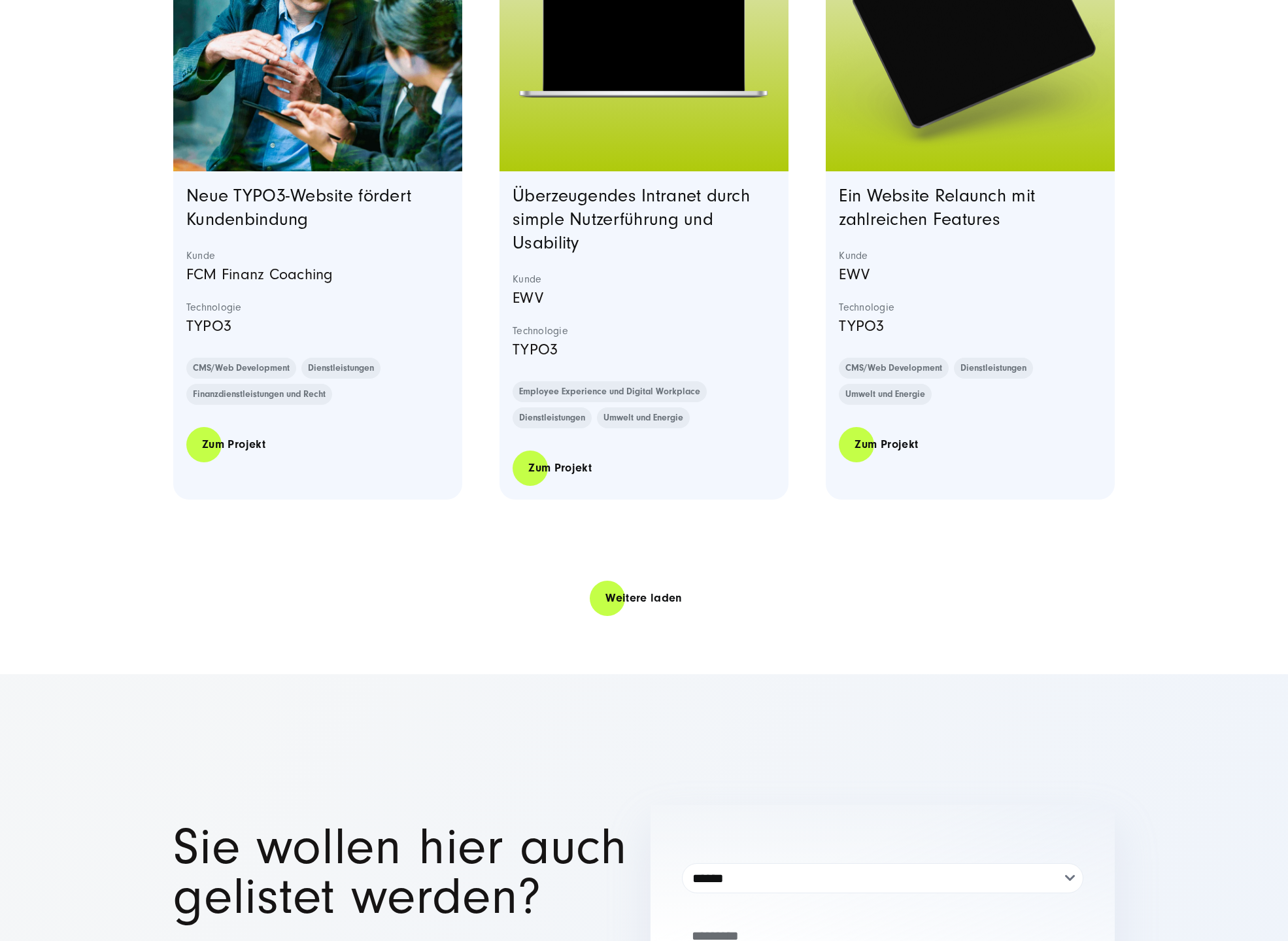
scroll to position [18438, 0]
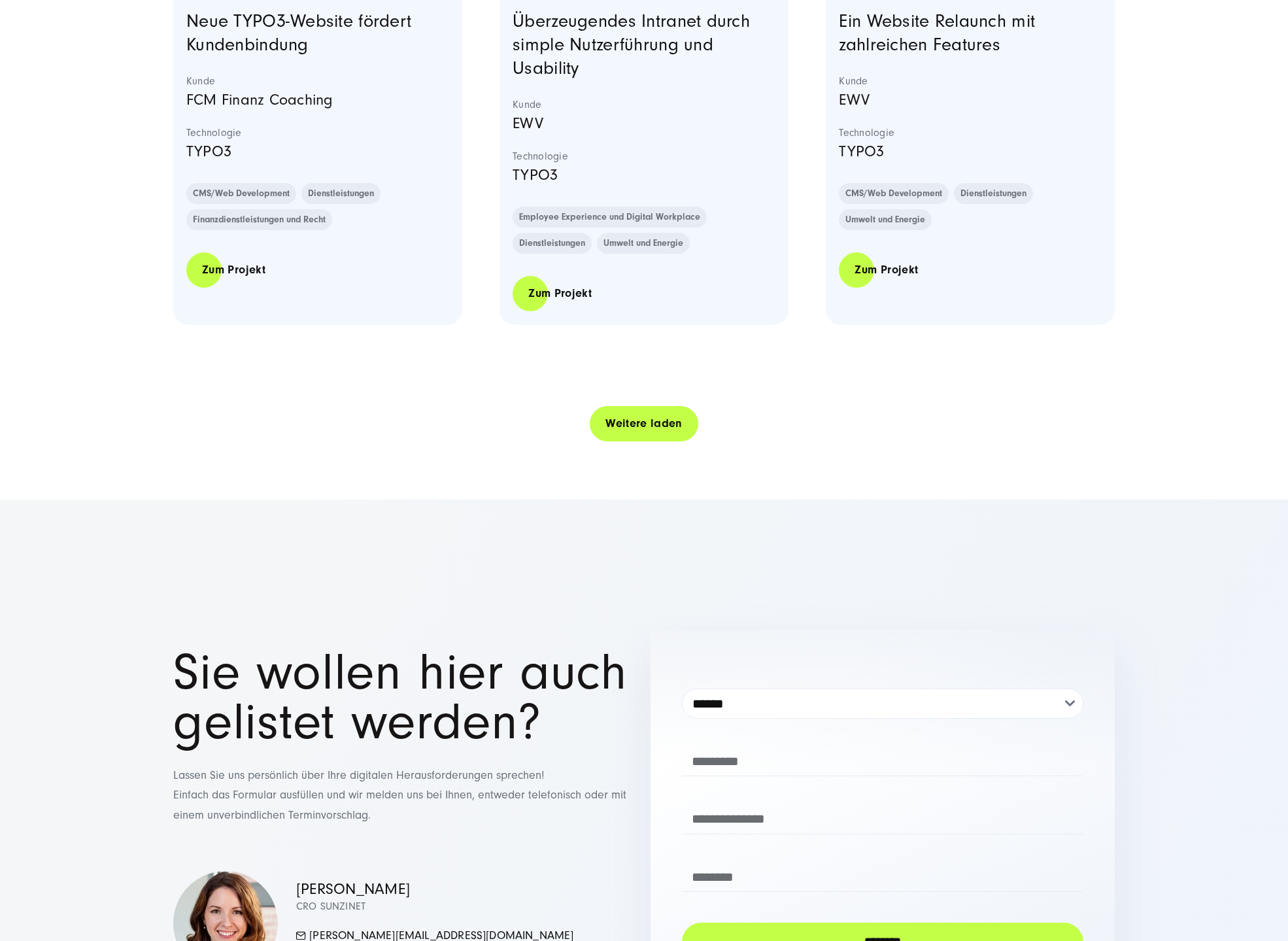
click at [616, 442] on link "Weitere laden" at bounding box center [644, 424] width 108 height 37
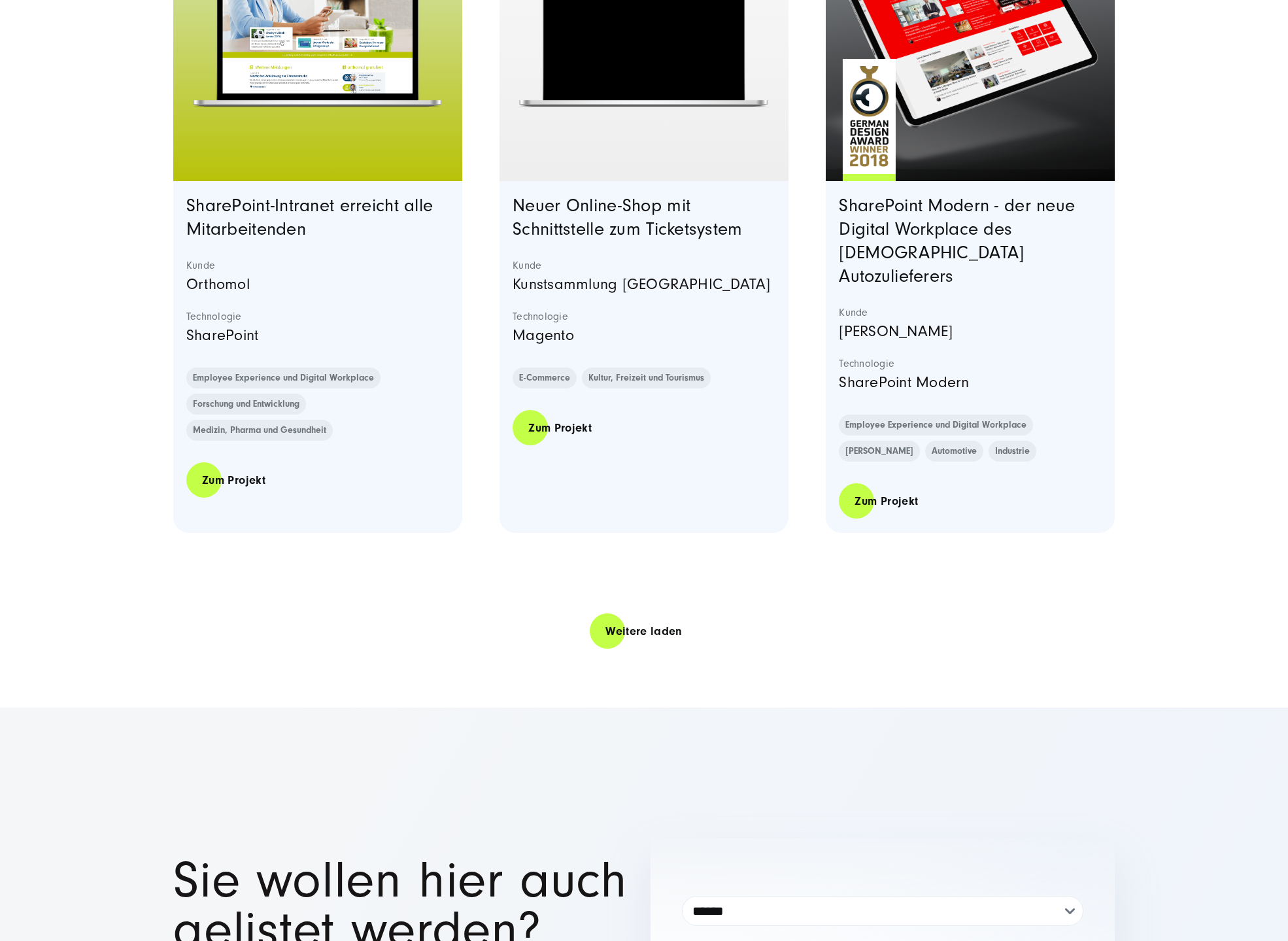
scroll to position [21053, 0]
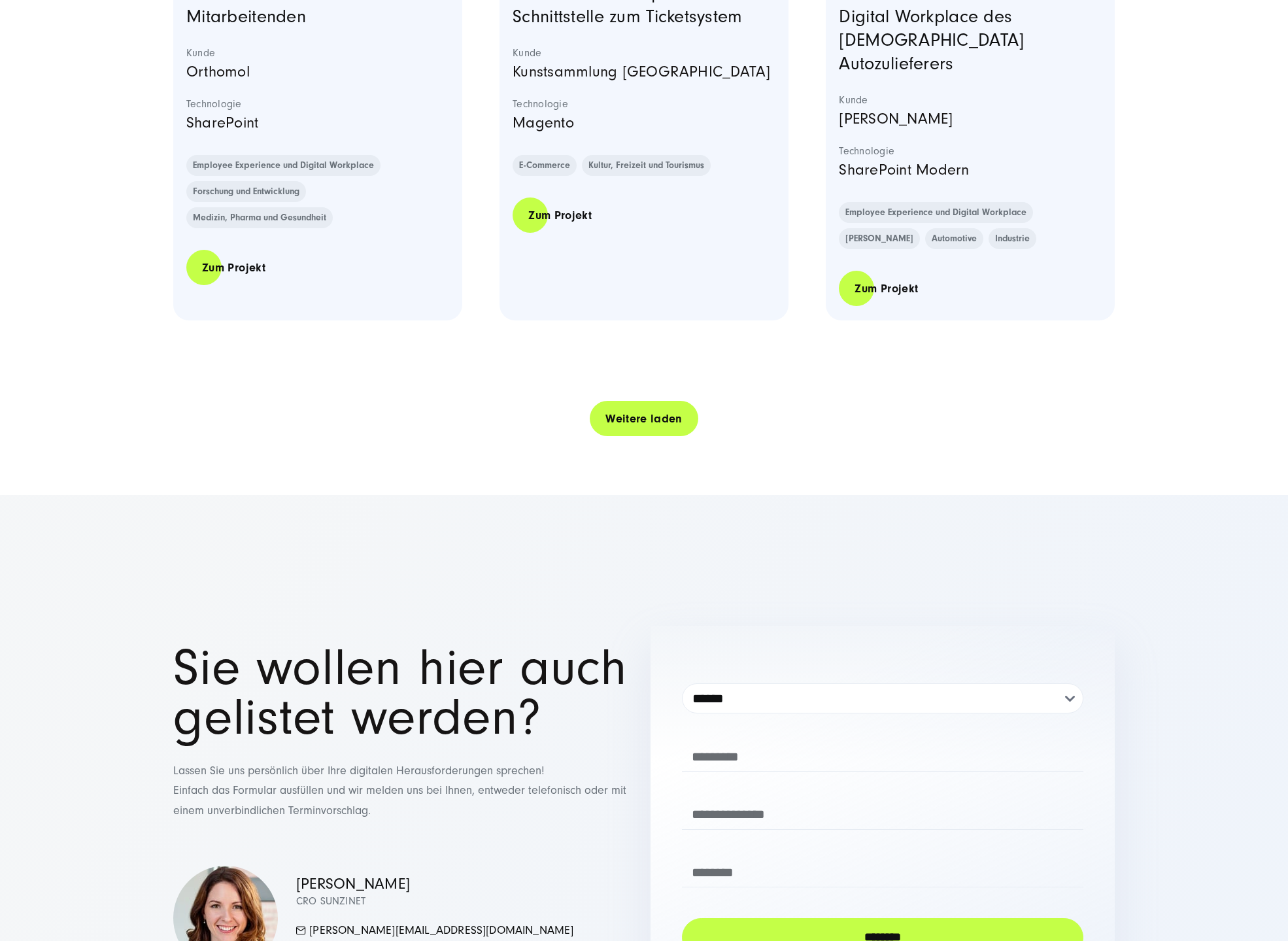
click at [619, 438] on link "Weitere laden" at bounding box center [644, 419] width 108 height 37
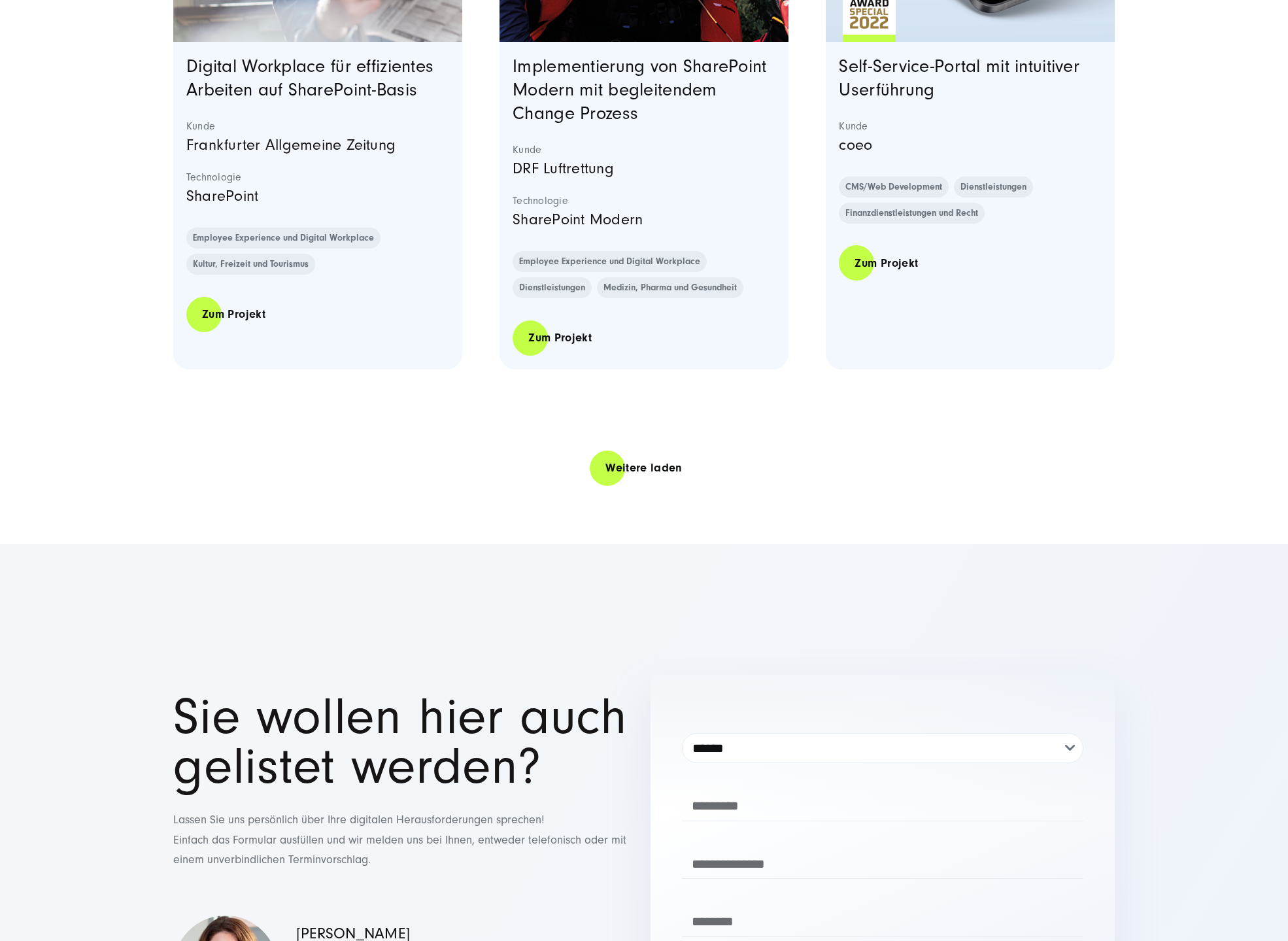
scroll to position [23800, 0]
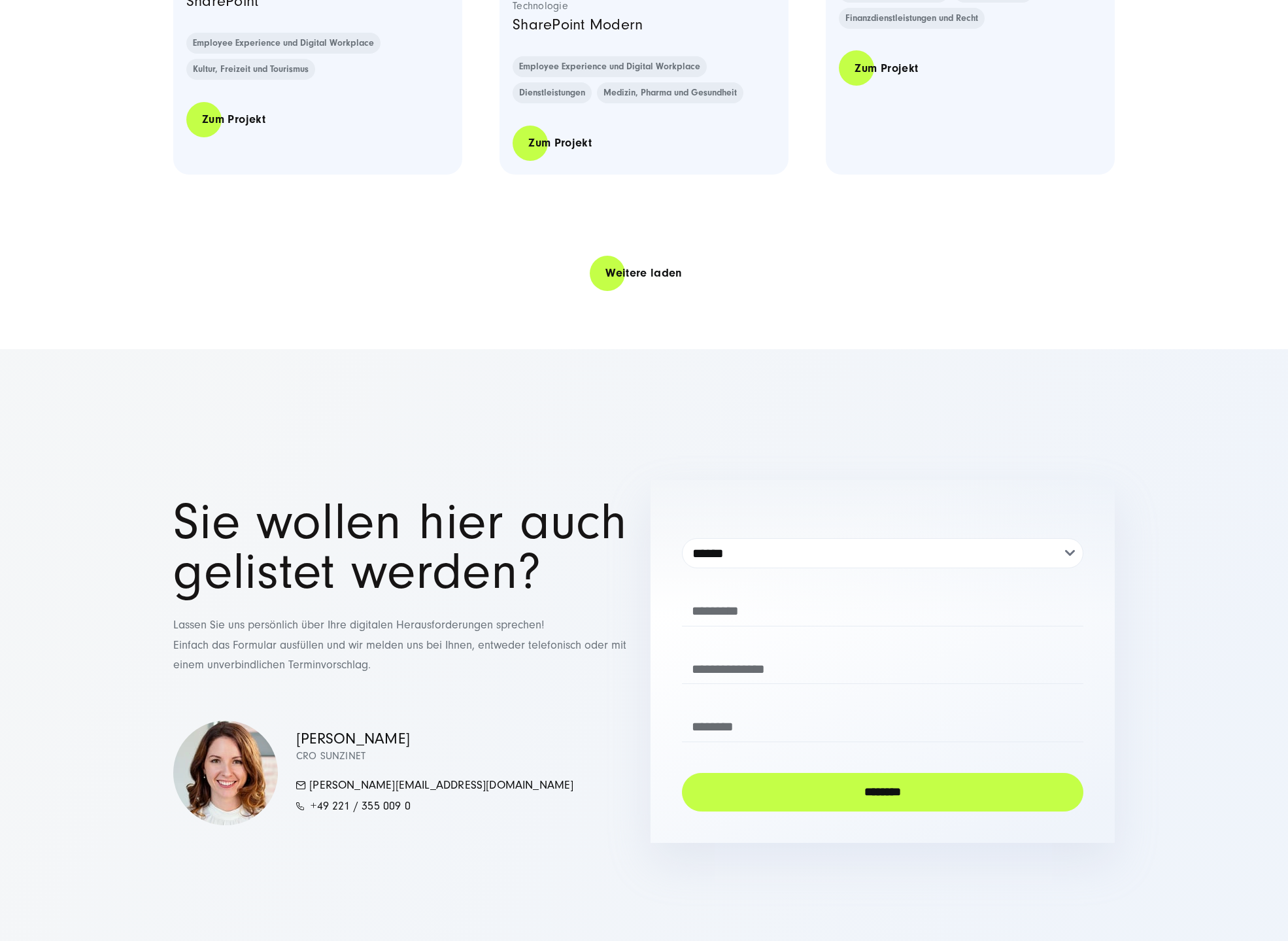
click at [576, 292] on div "Weitere laden" at bounding box center [644, 273] width 942 height 37
click at [615, 292] on link "Weitere laden" at bounding box center [644, 273] width 108 height 37
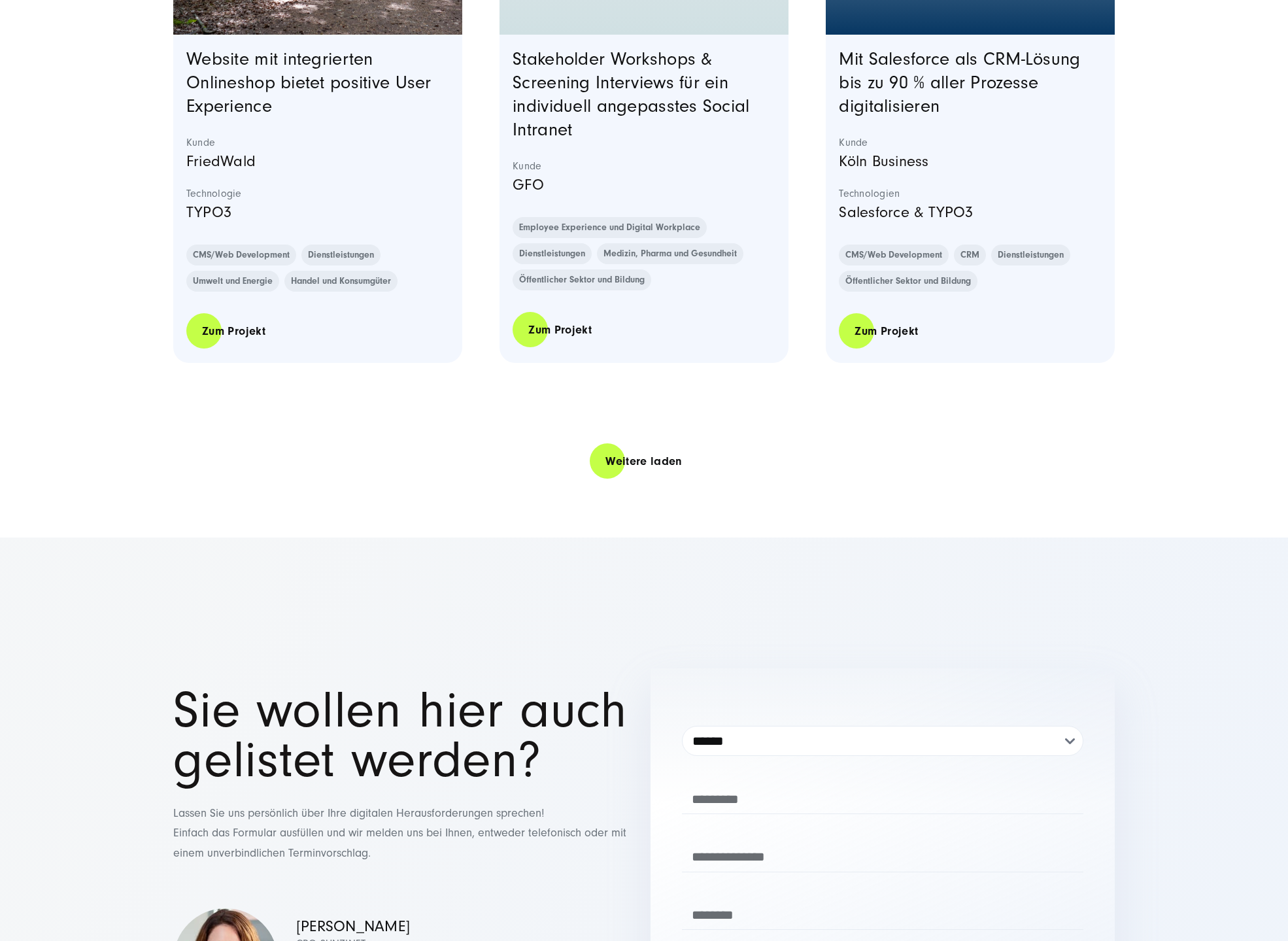
scroll to position [26218, 0]
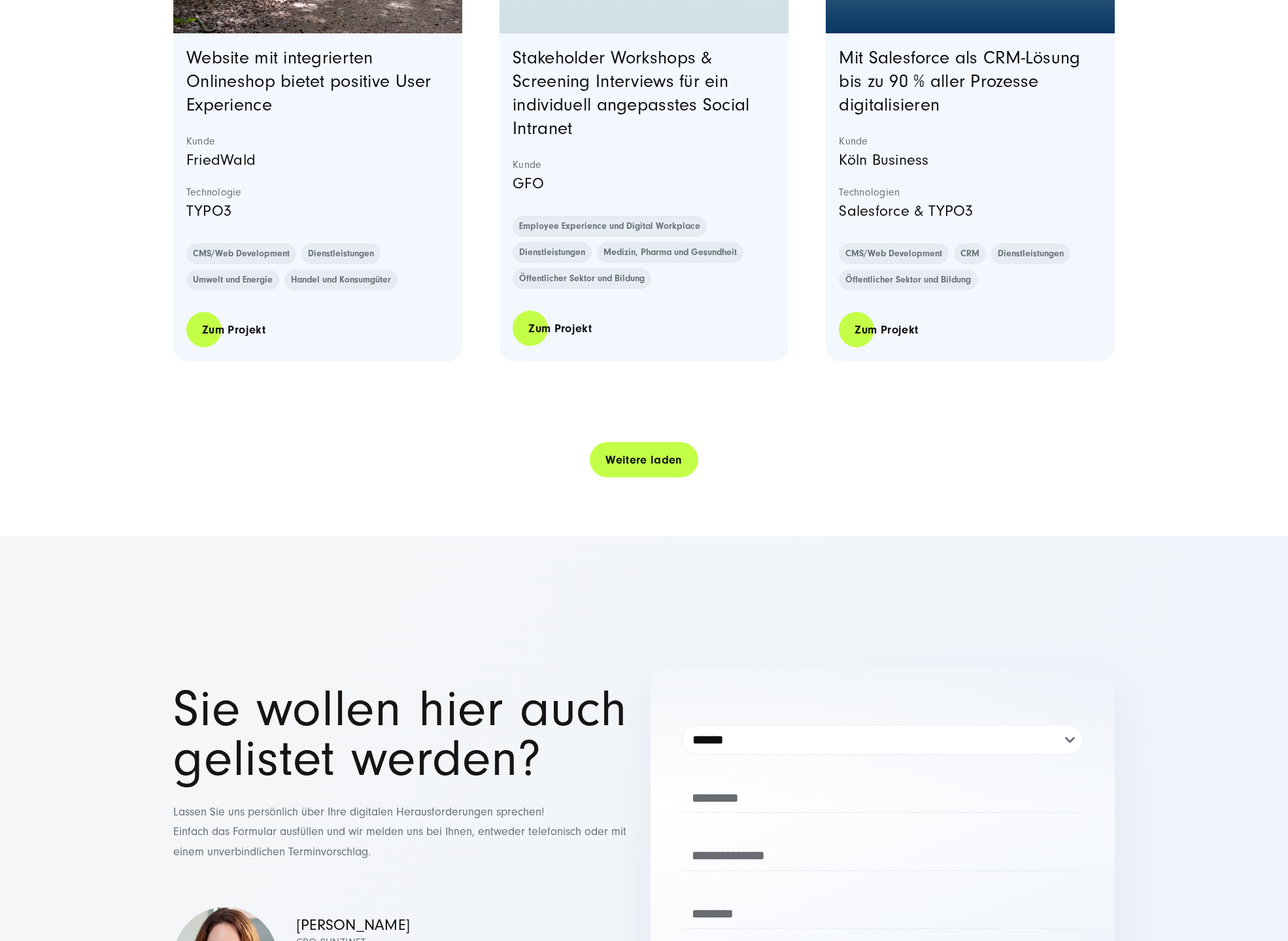
click at [623, 478] on link "Weitere laden" at bounding box center [644, 460] width 108 height 37
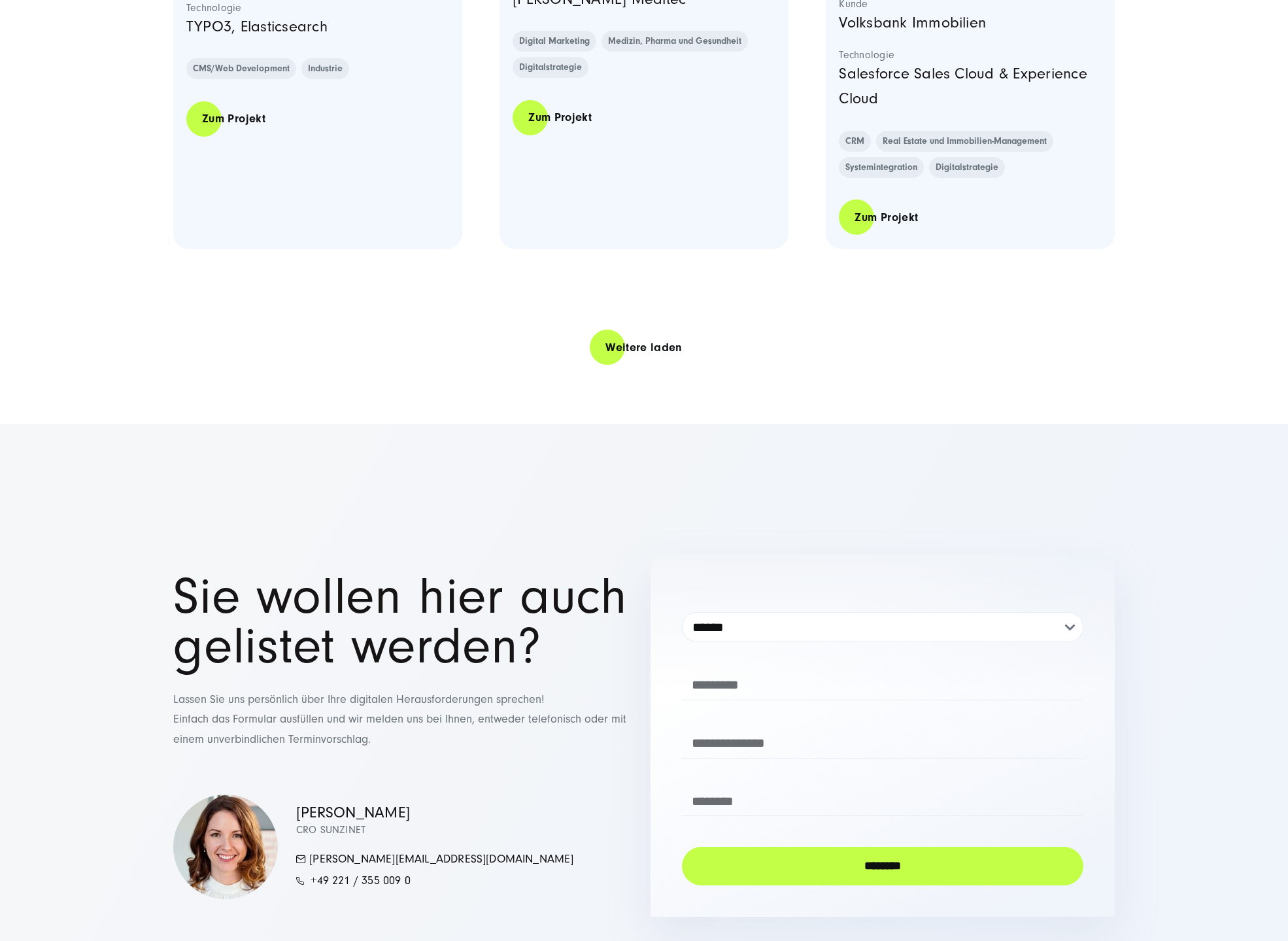
scroll to position [29161, 0]
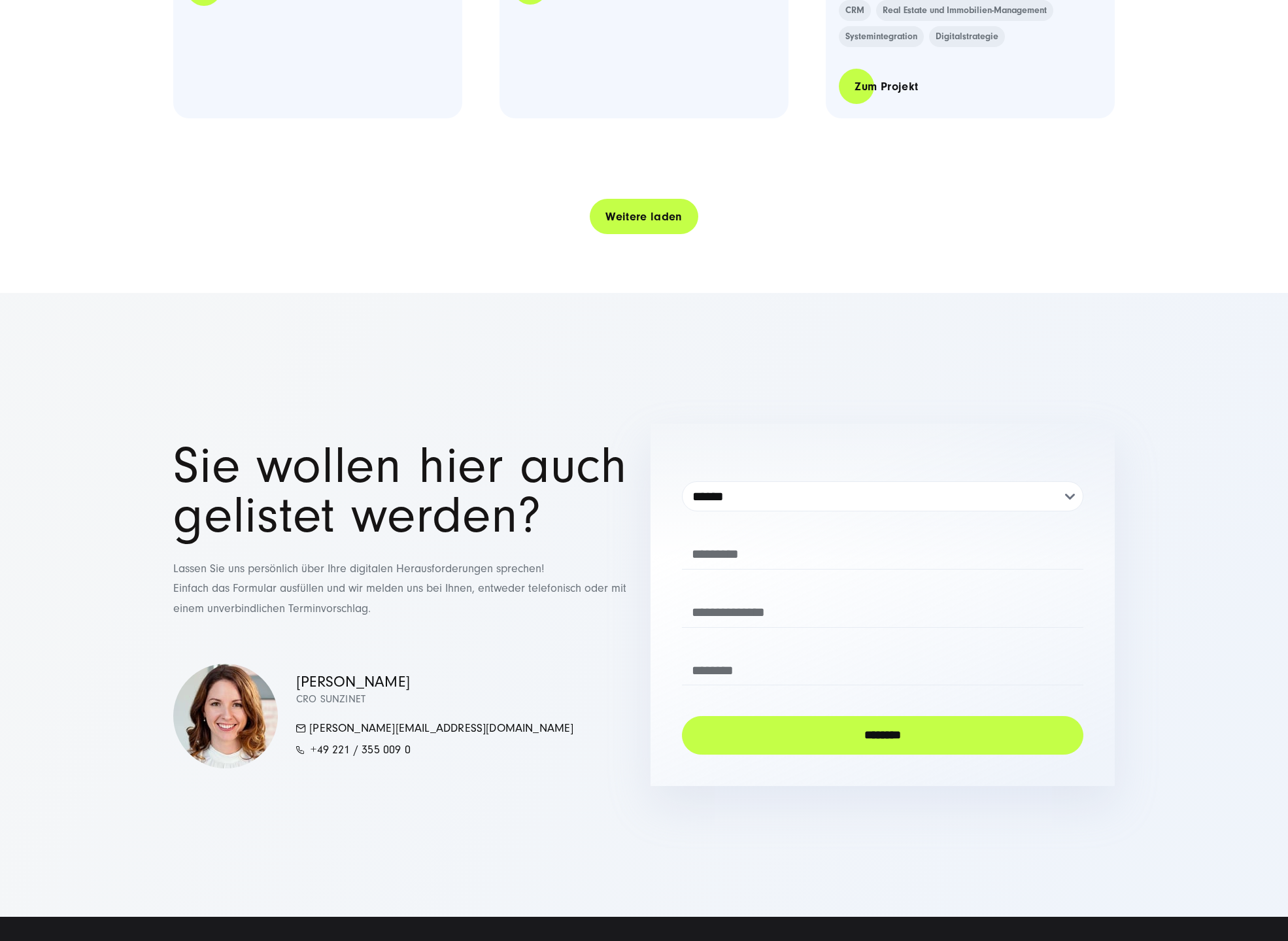
click at [612, 236] on link "Weitere laden" at bounding box center [644, 217] width 108 height 37
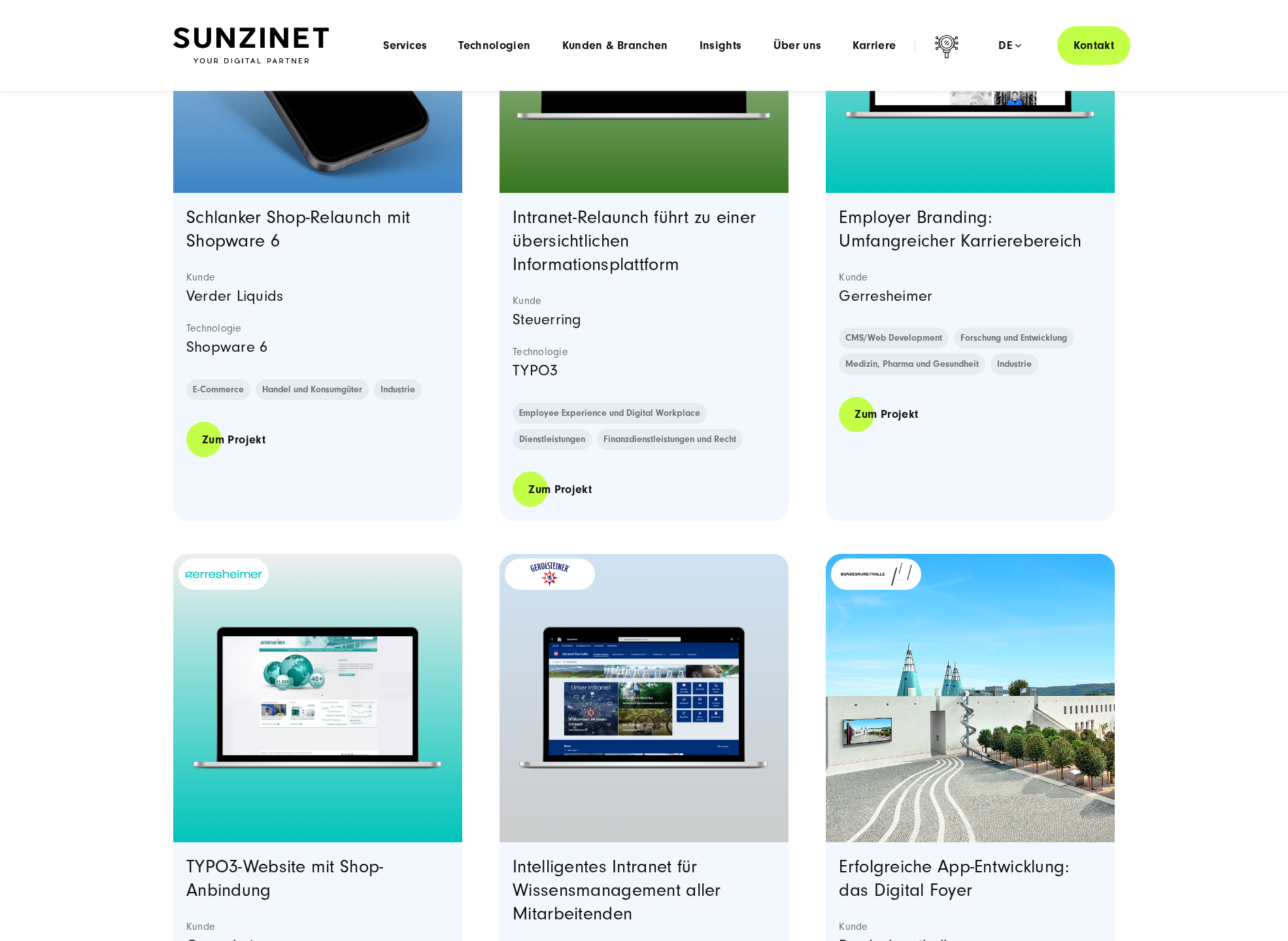
scroll to position [21511, 0]
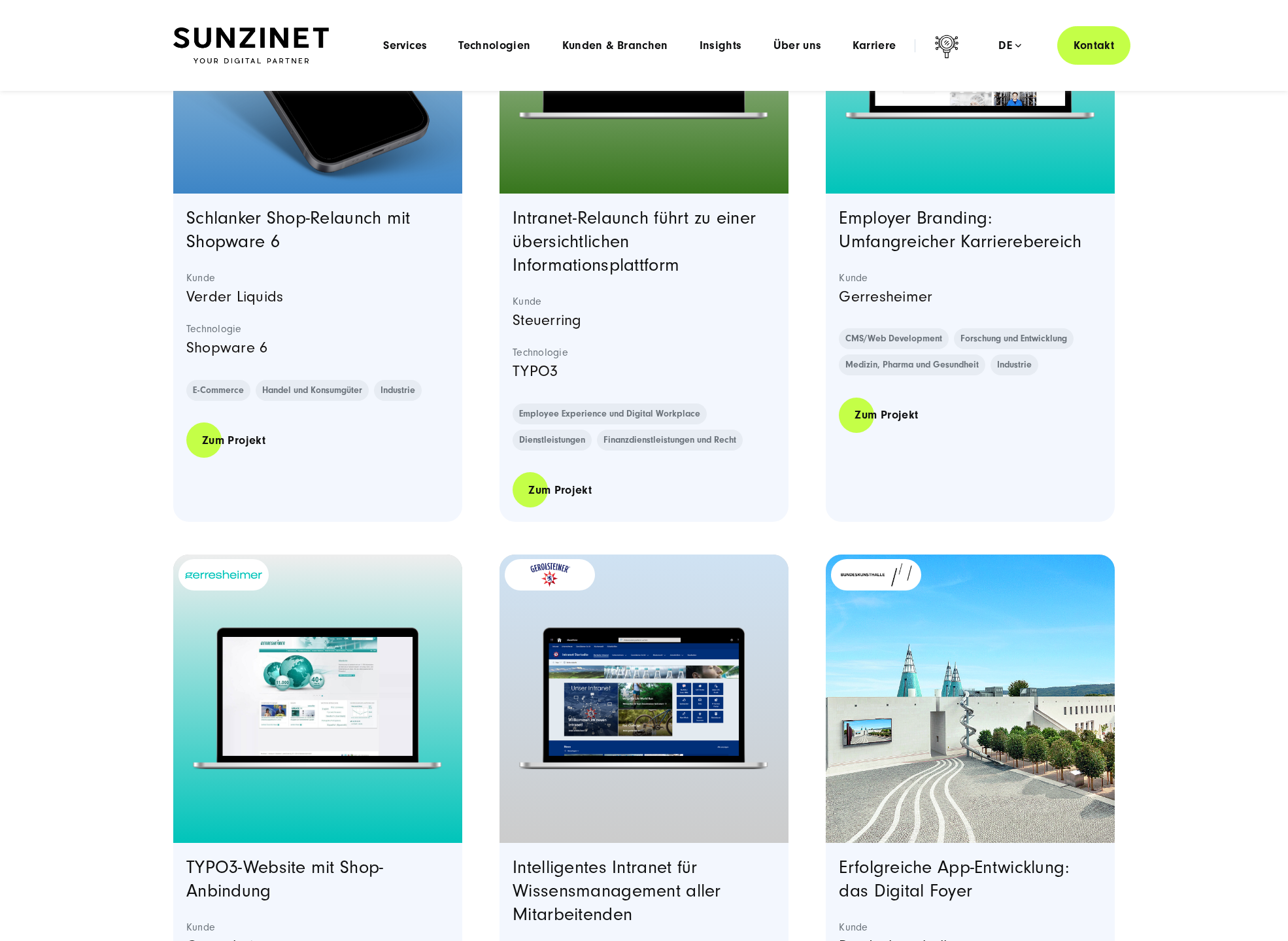
click at [797, 38] on div "Menu Services Menu Full Service Digitalagentur Wir lösen komplexe Herausforderu…" at bounding box center [749, 45] width 763 height 38
click at [807, 46] on span "Über uns" at bounding box center [797, 45] width 48 height 13
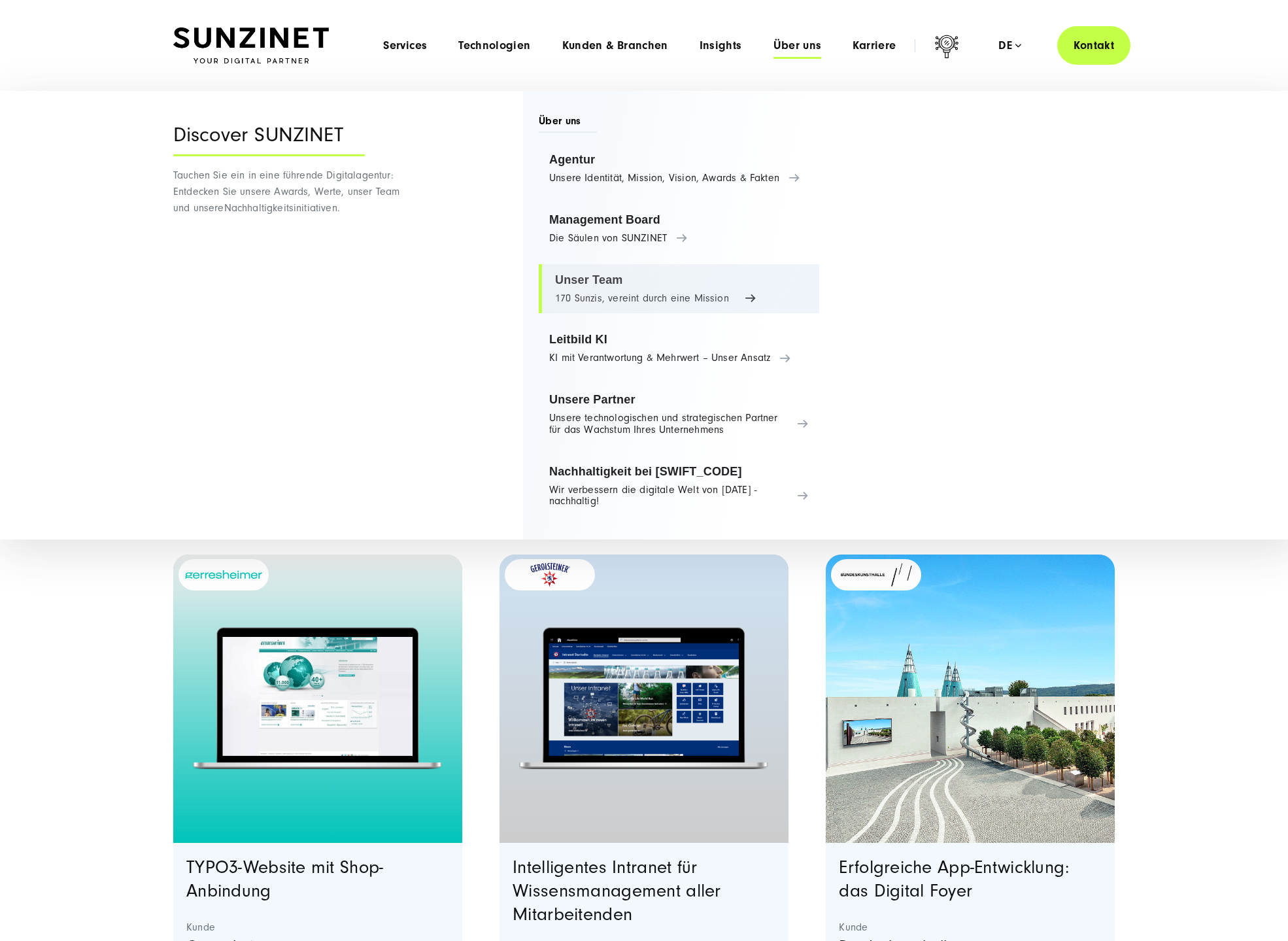
click at [600, 282] on link "Unser Team 170 Sunzis, vereint durch eine Mission" at bounding box center [678, 289] width 280 height 50
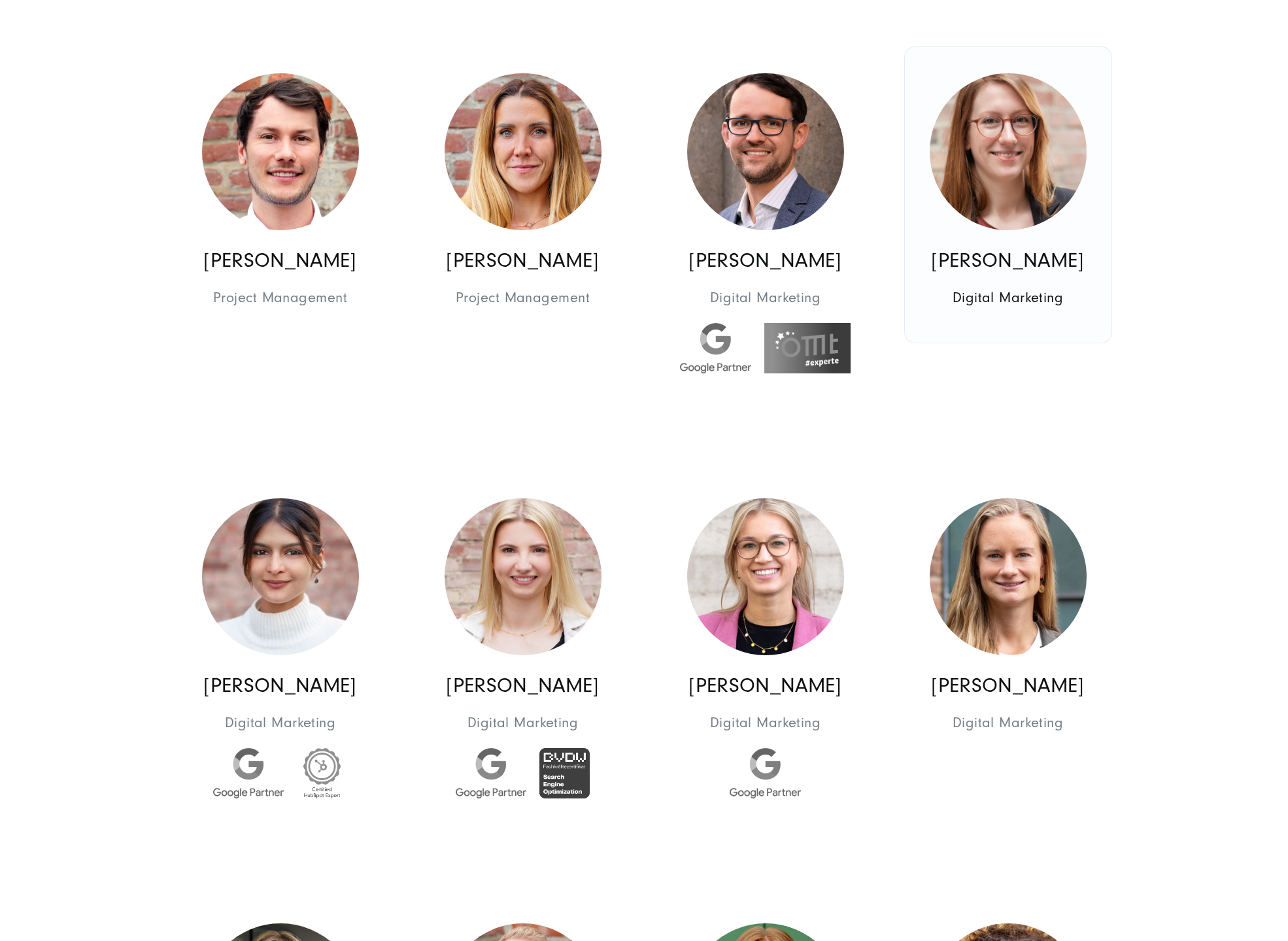
scroll to position [4250, 0]
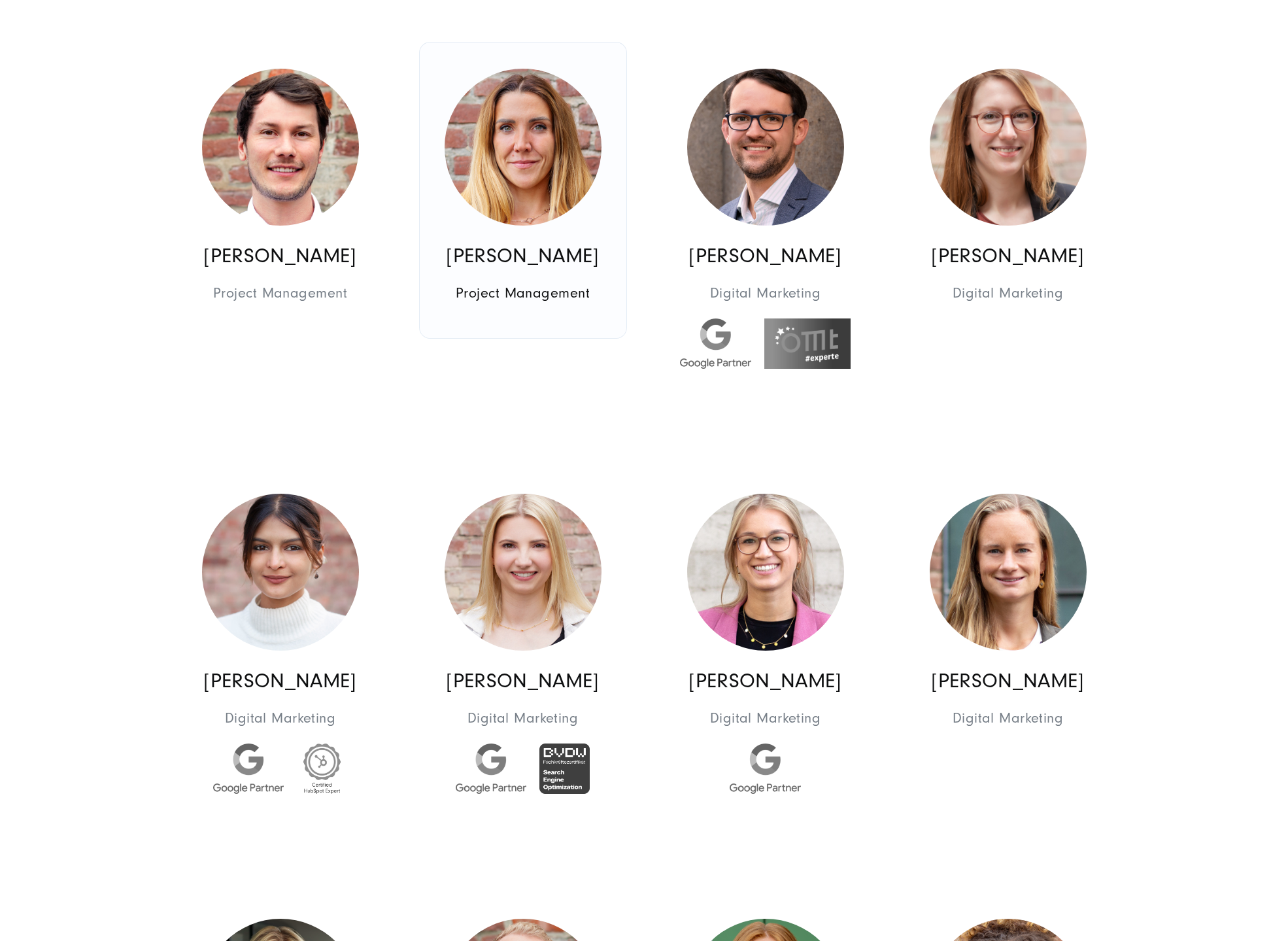
click at [452, 129] on img at bounding box center [523, 147] width 157 height 157
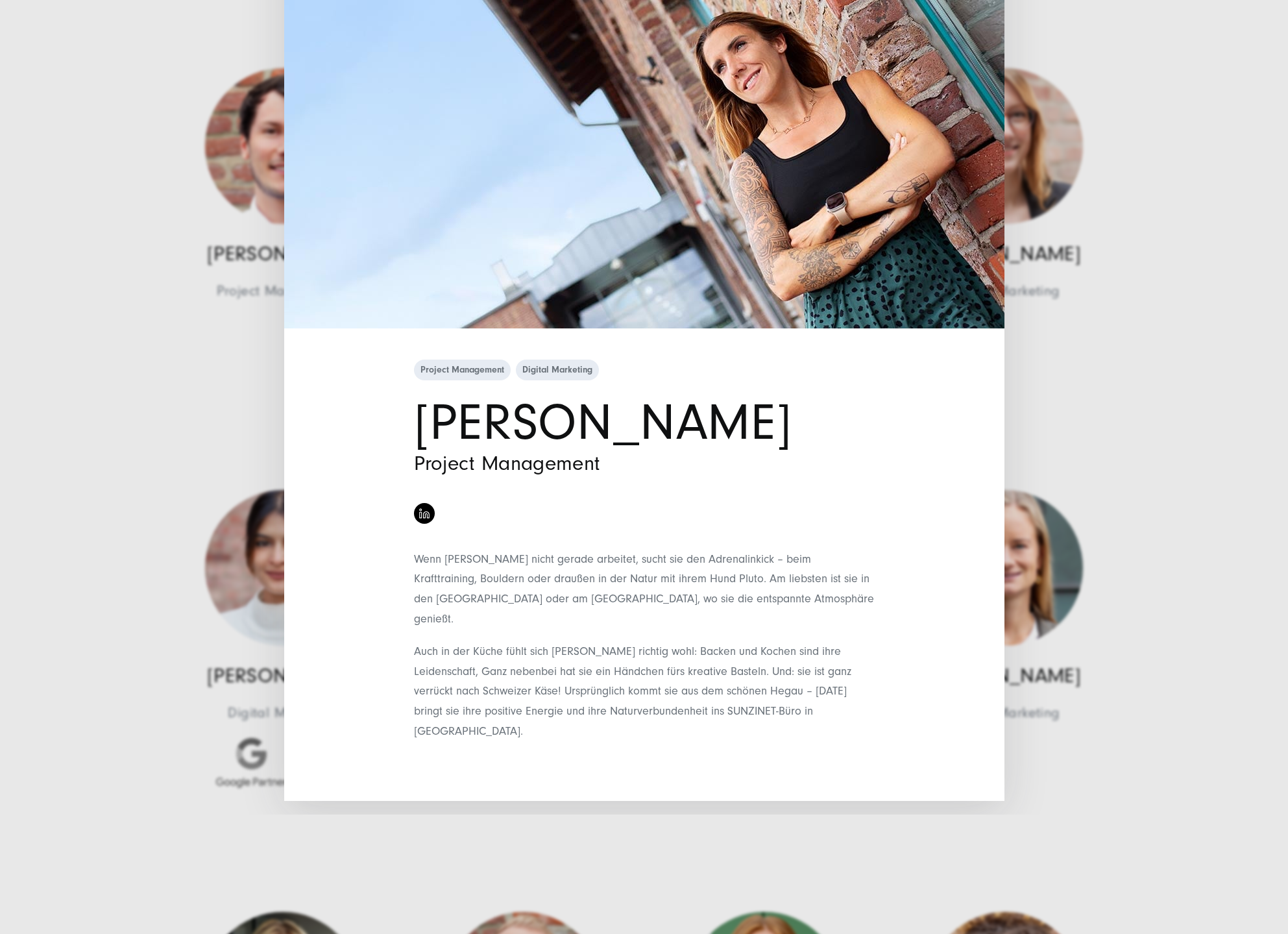
drag, startPoint x: 674, startPoint y: 64, endPoint x: 620, endPoint y: -53, distance: 128.9
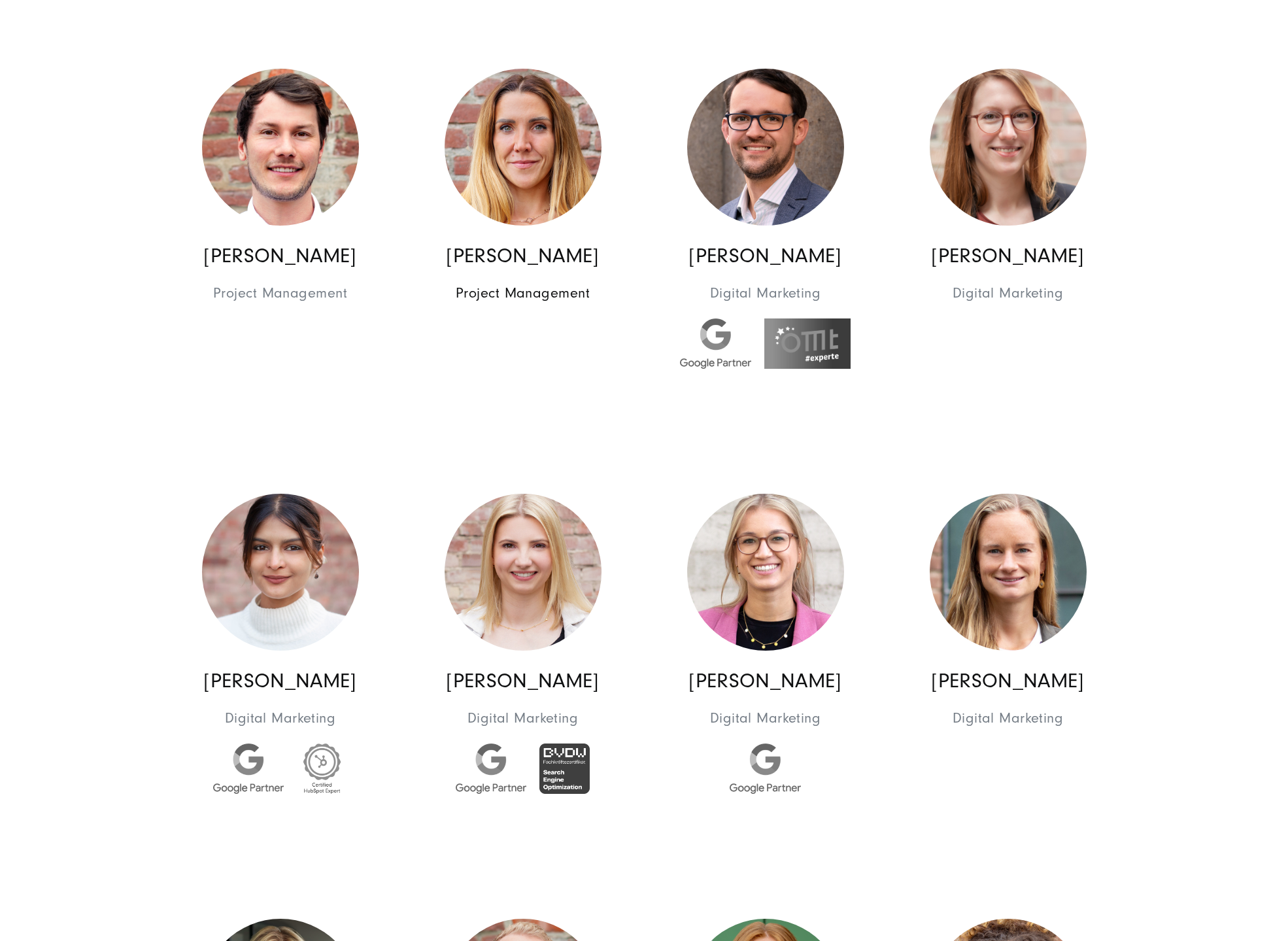
click at [544, 168] on img at bounding box center [523, 147] width 157 height 157
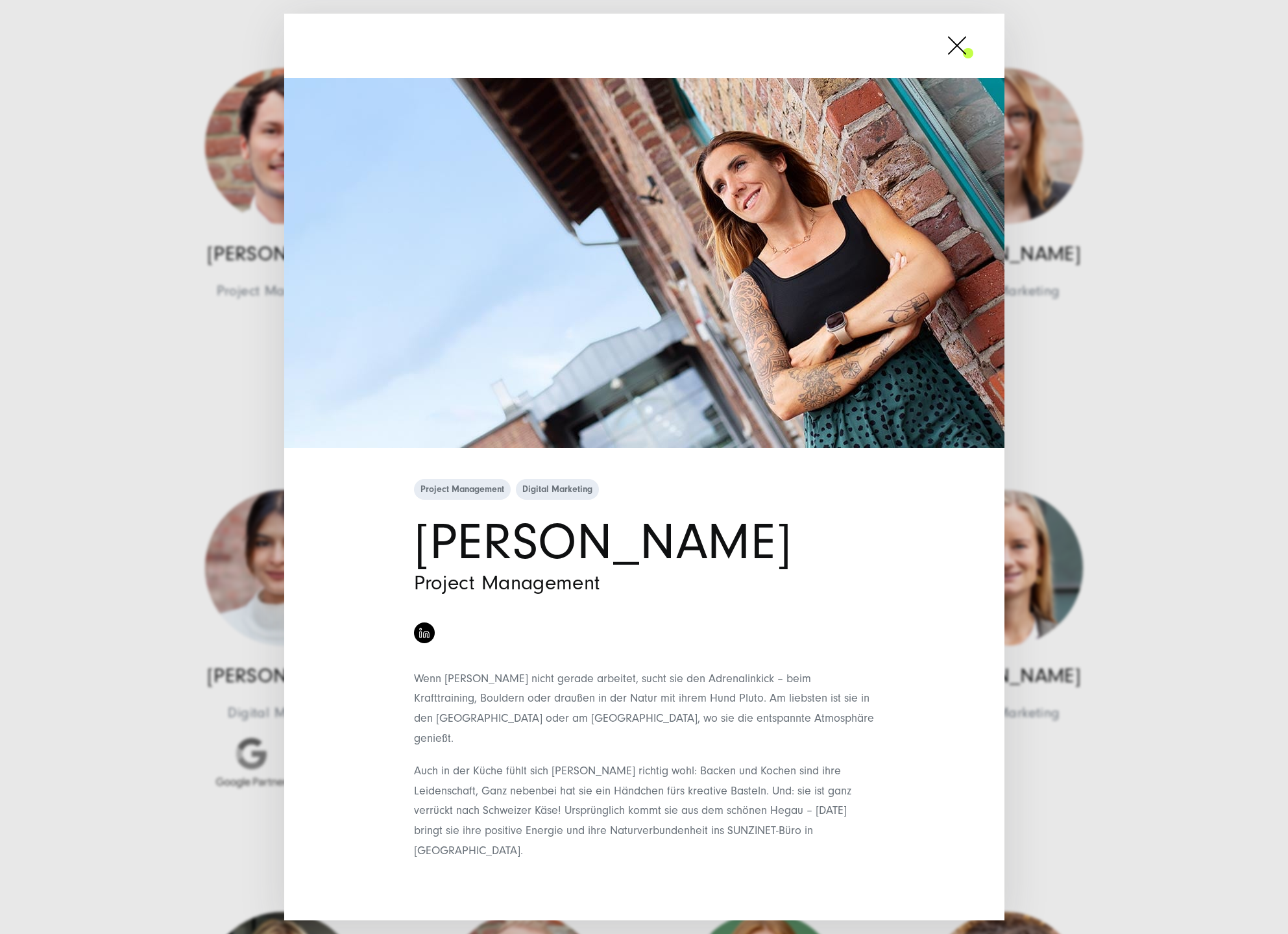
click at [974, 62] on span at bounding box center [974, 46] width 0 height 33
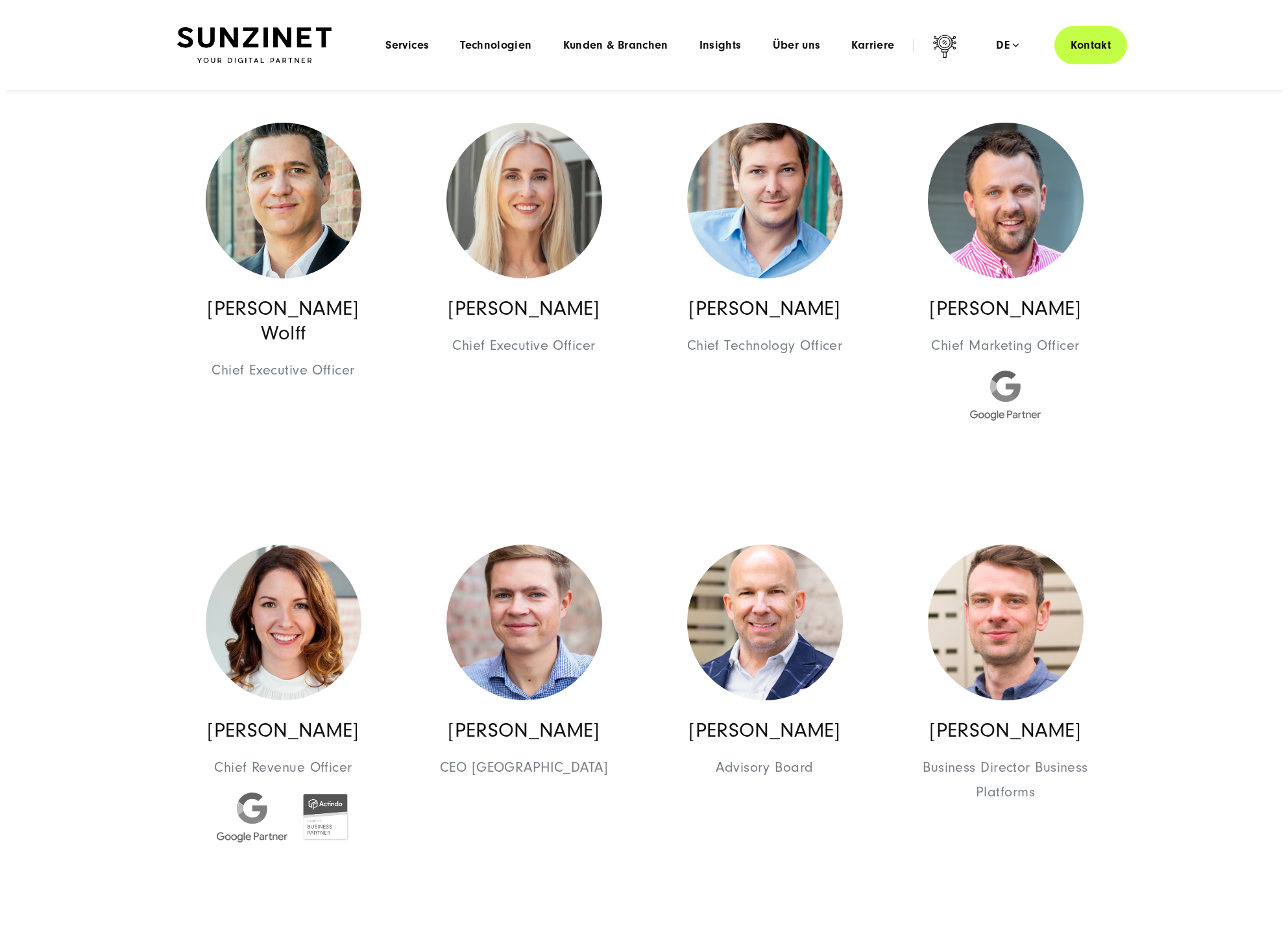
scroll to position [649, 0]
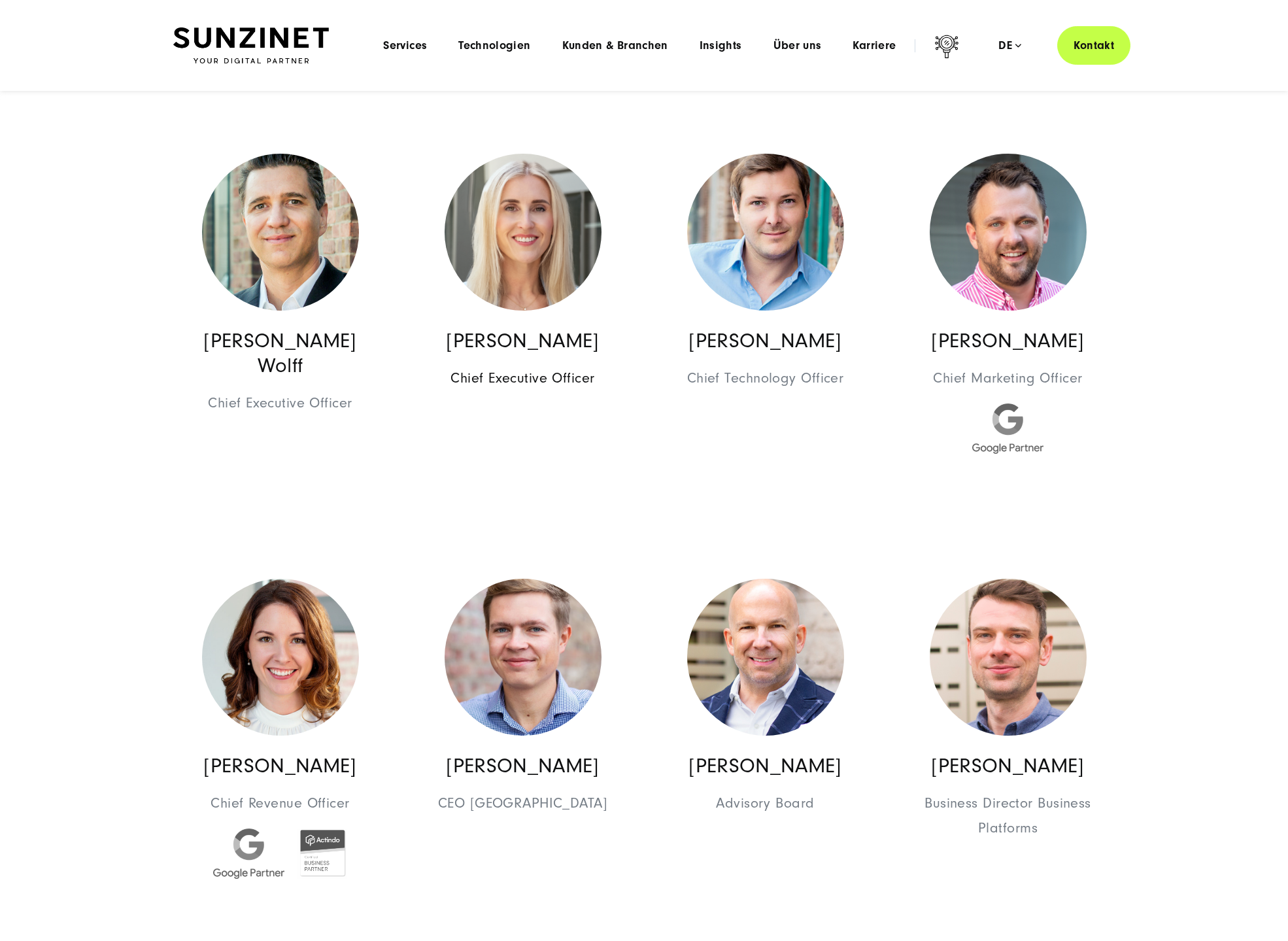
click at [534, 268] on img at bounding box center [523, 232] width 157 height 157
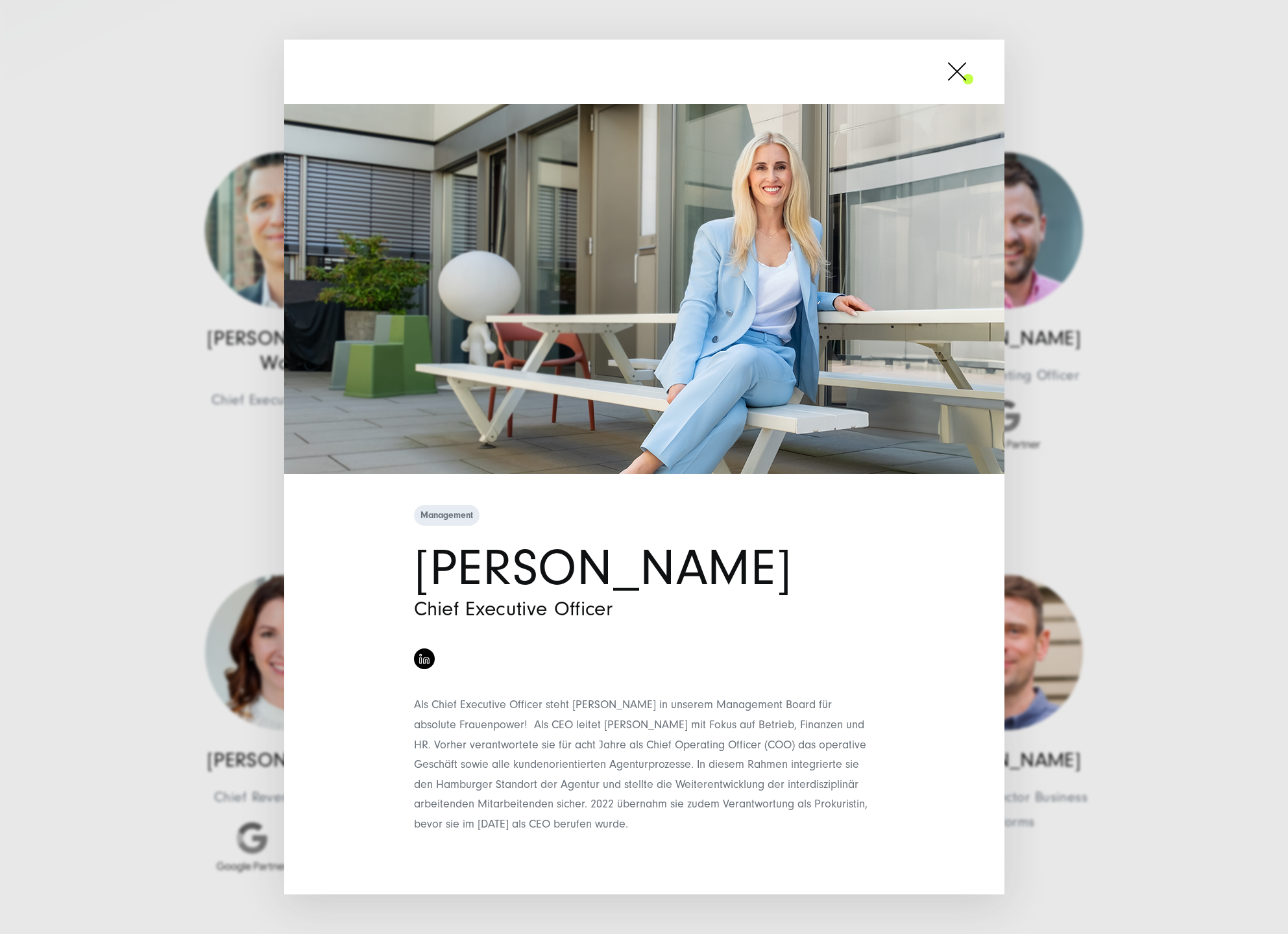
click at [974, 84] on span at bounding box center [974, 71] width 0 height 33
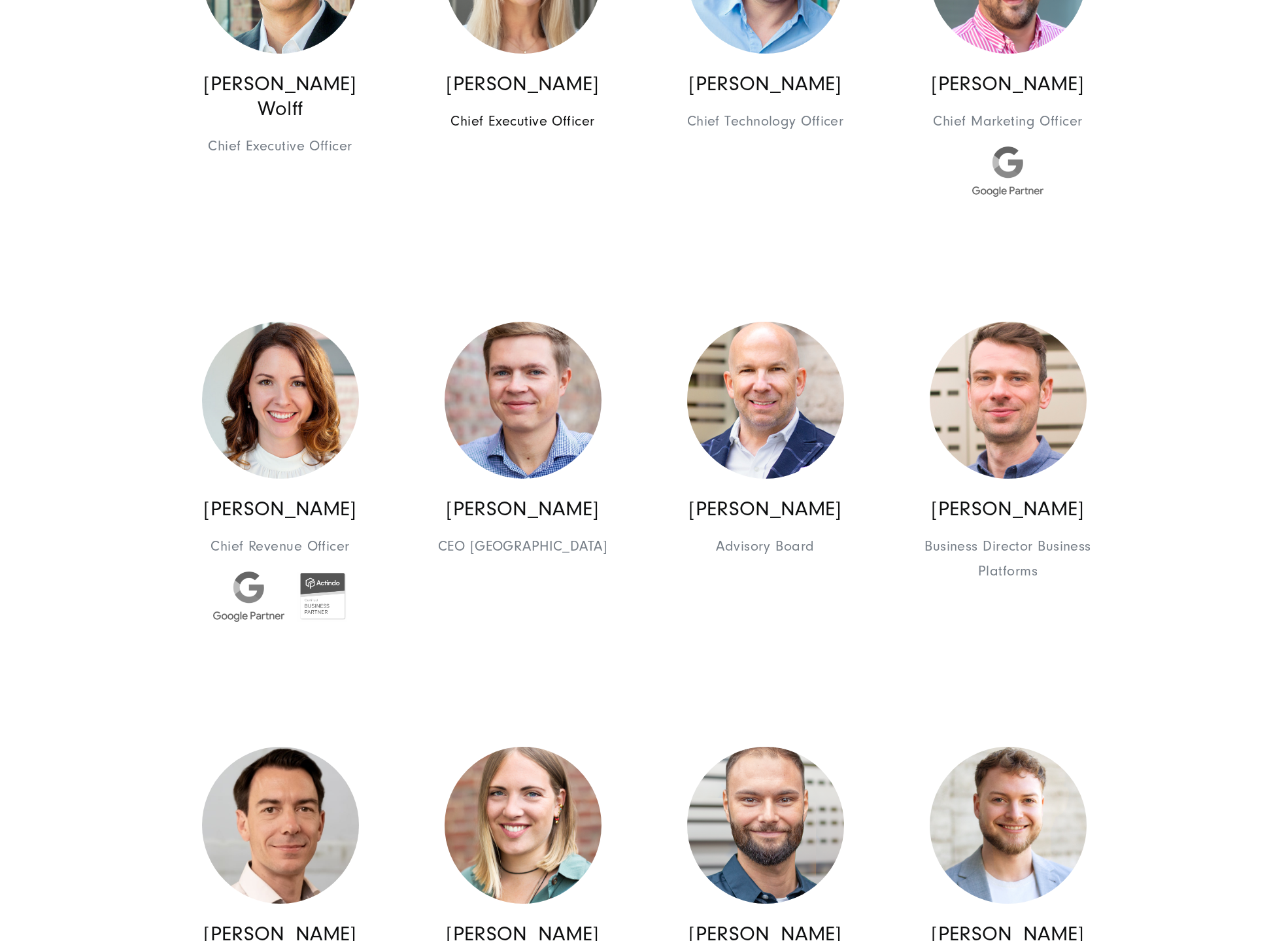
scroll to position [915, 0]
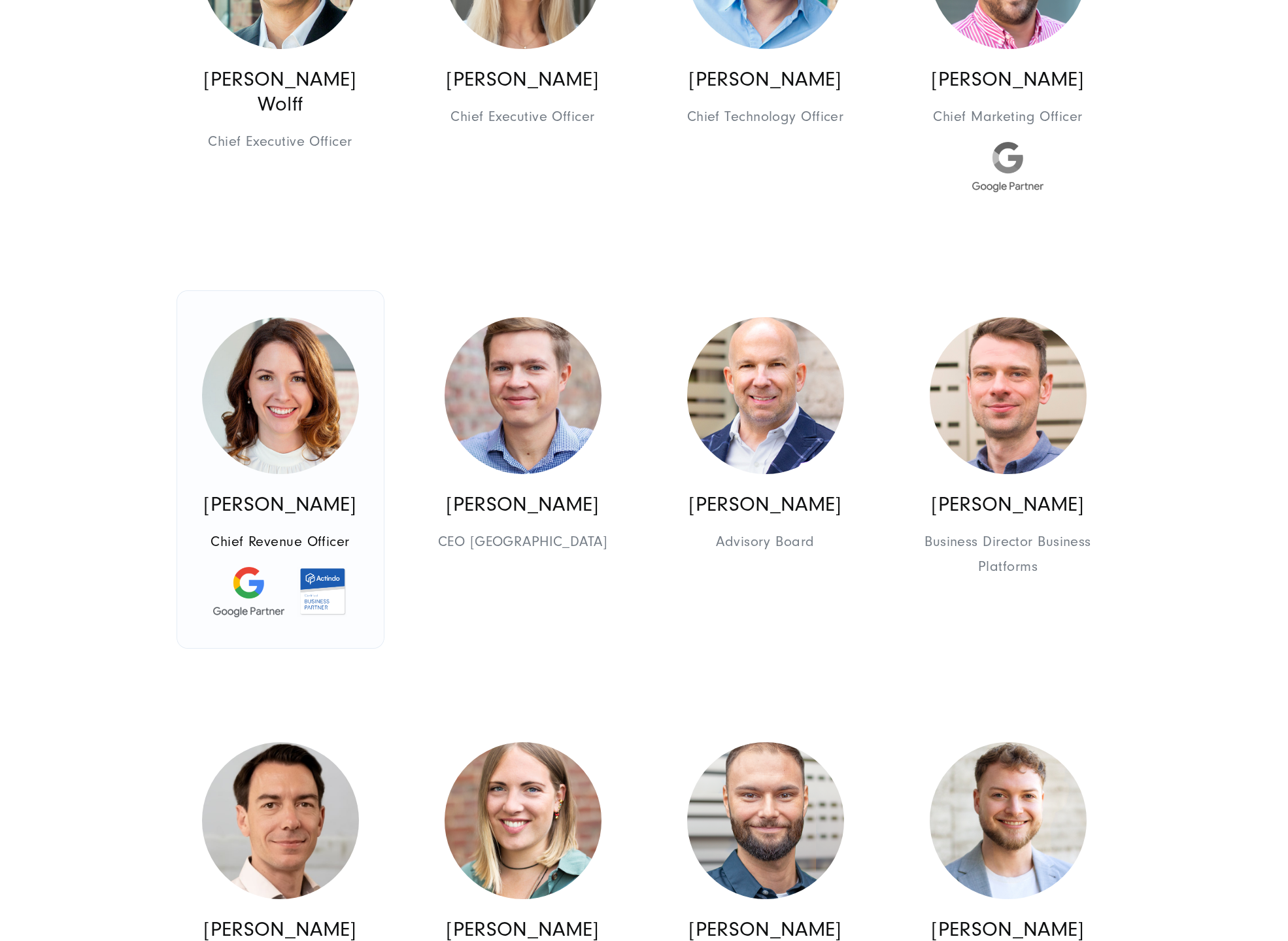
click at [289, 366] on img at bounding box center [280, 395] width 157 height 157
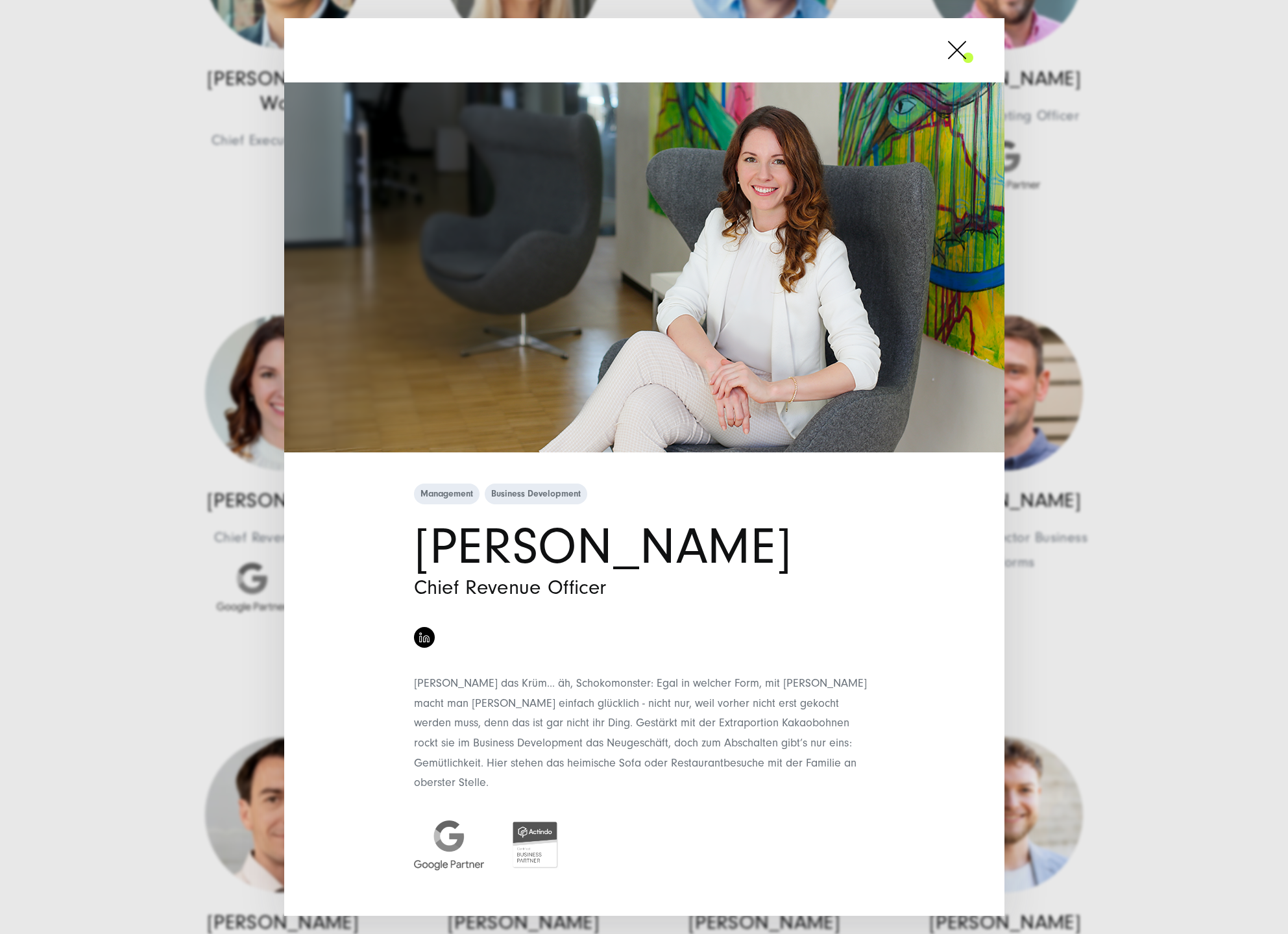
click at [974, 58] on span at bounding box center [974, 50] width 0 height 33
